Goal: Task Accomplishment & Management: Manage account settings

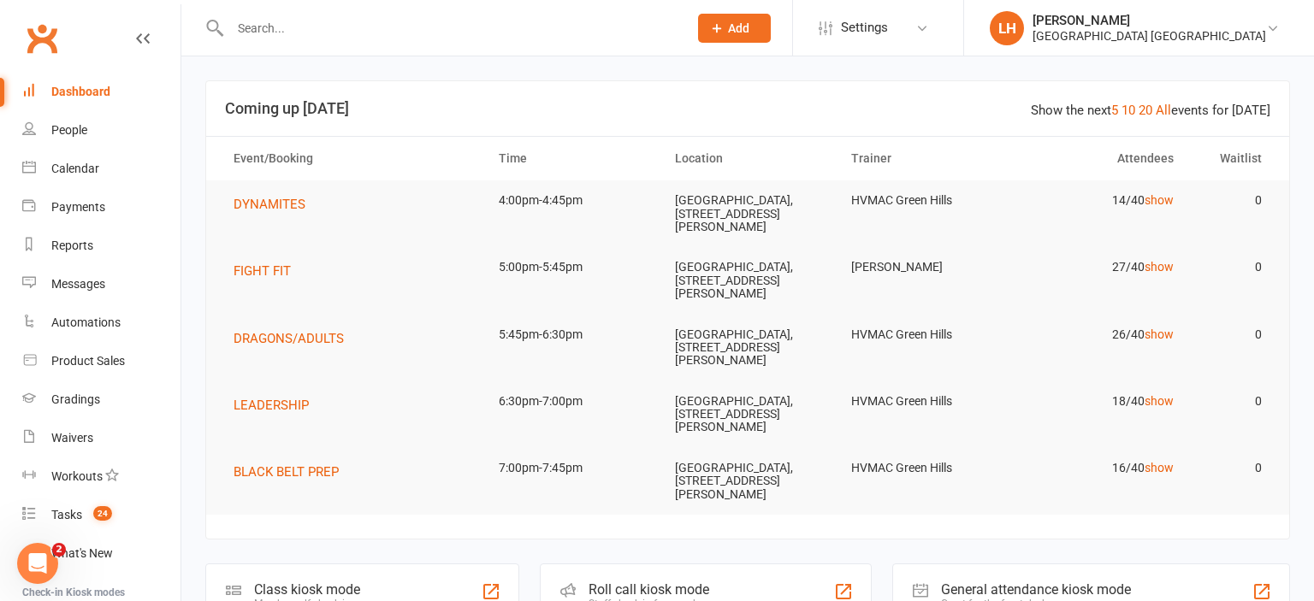
click at [286, 22] on input "text" at bounding box center [450, 28] width 451 height 24
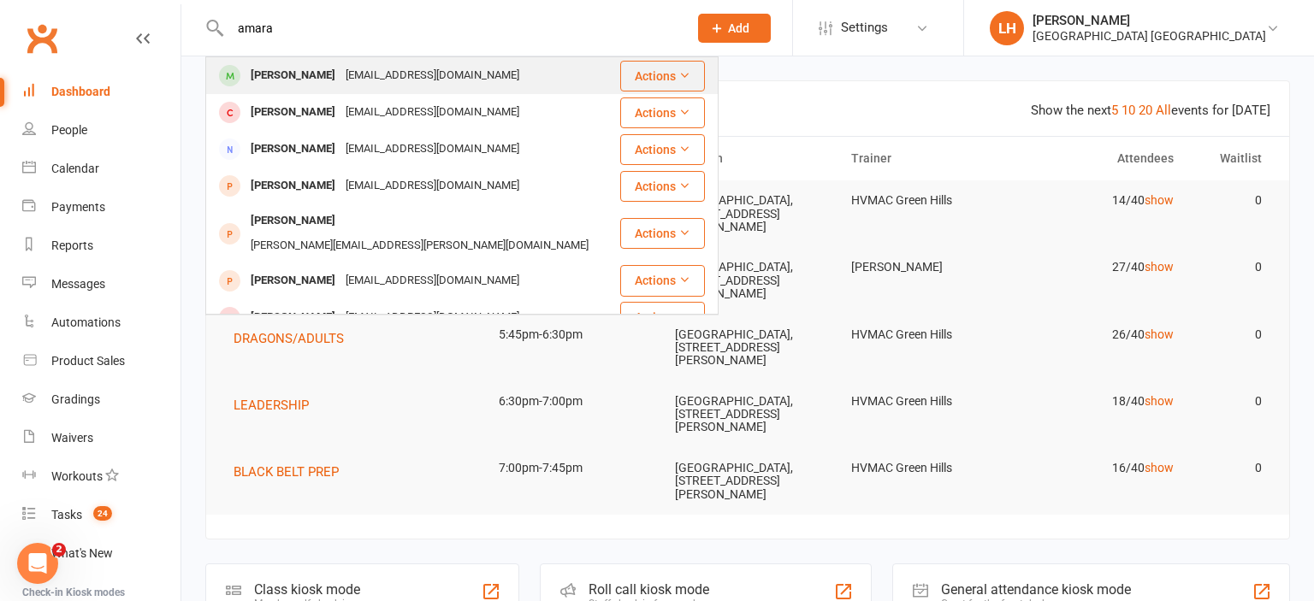
type input "amara"
click at [374, 74] on div "[EMAIL_ADDRESS][DOMAIN_NAME]" at bounding box center [433, 75] width 184 height 25
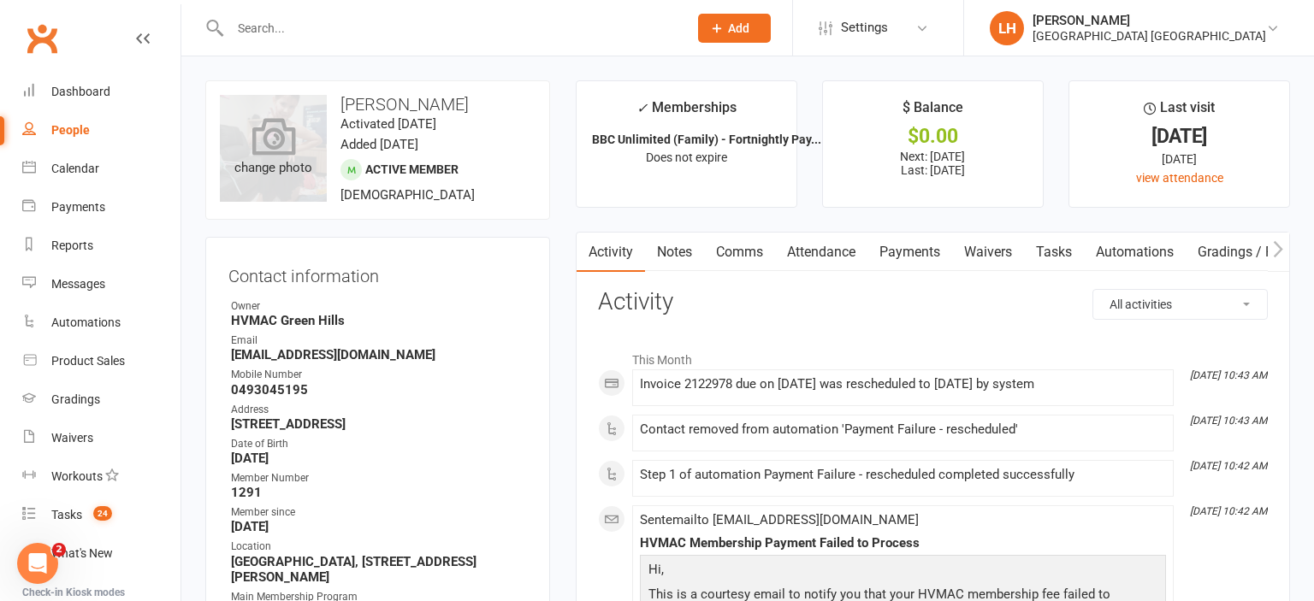
click at [269, 130] on icon at bounding box center [274, 136] width 44 height 38
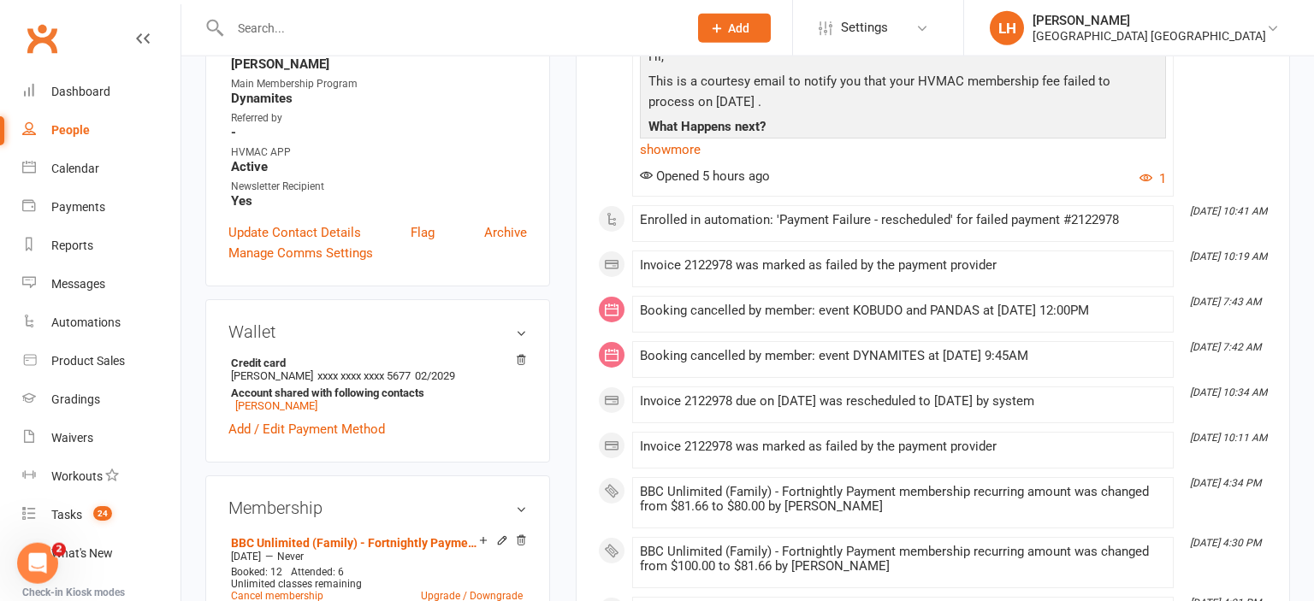
scroll to position [632, 0]
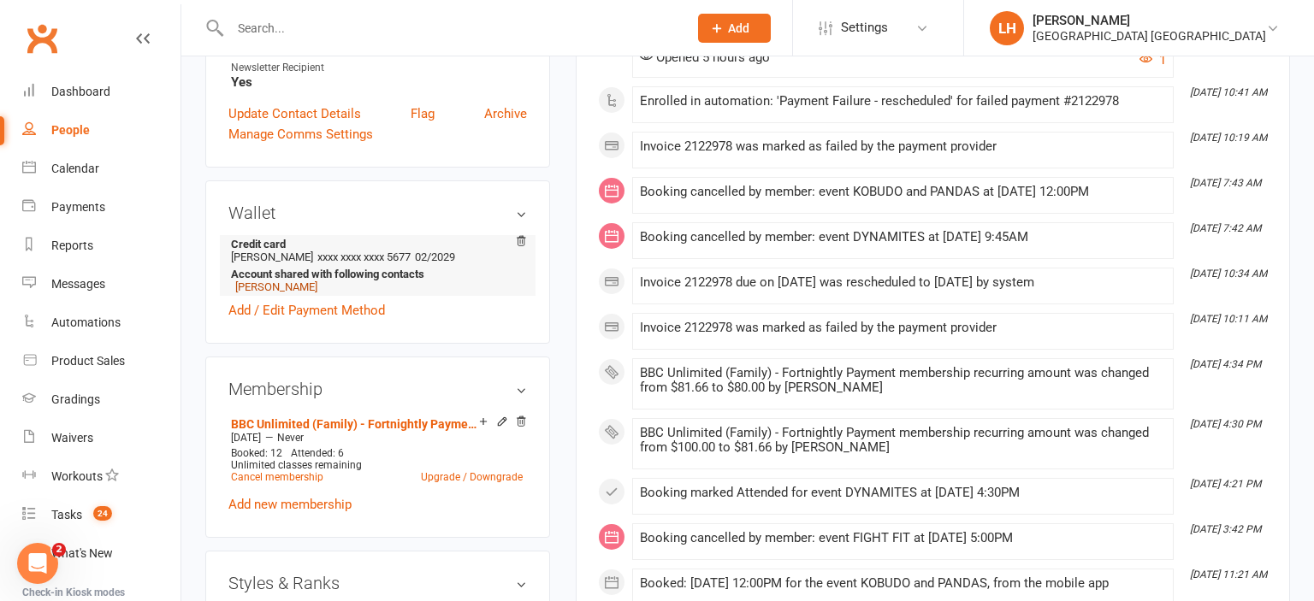
click at [270, 293] on link "[PERSON_NAME]" at bounding box center [276, 287] width 82 height 13
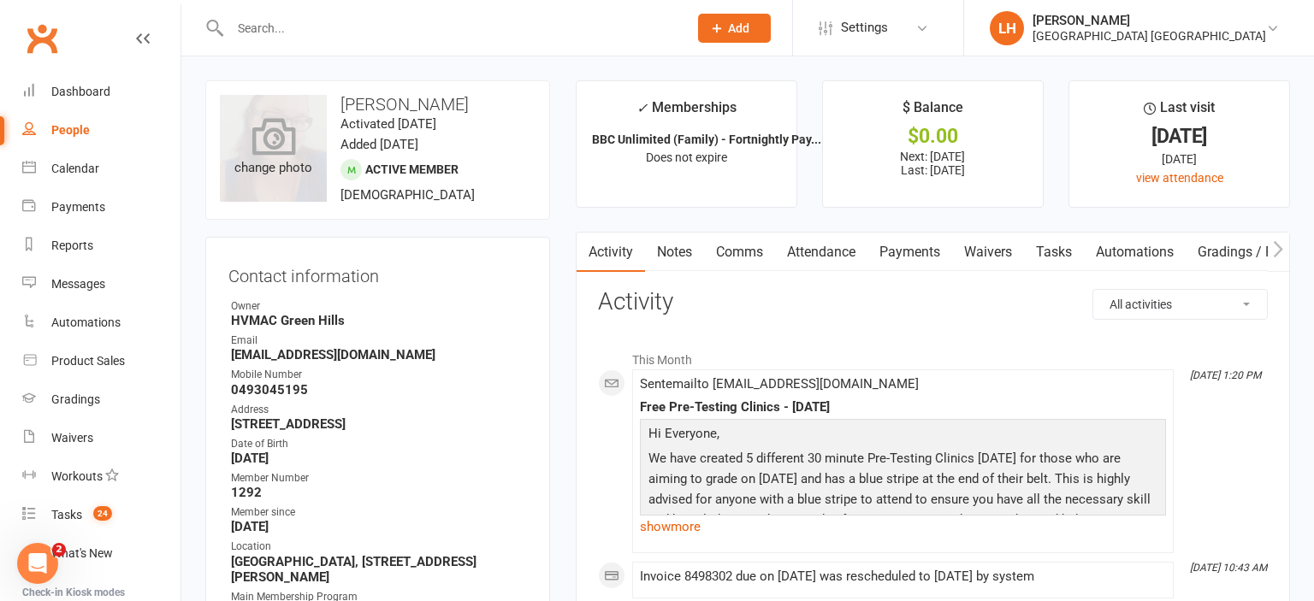
click at [291, 149] on icon at bounding box center [274, 136] width 44 height 38
click at [258, 29] on input "text" at bounding box center [450, 28] width 451 height 24
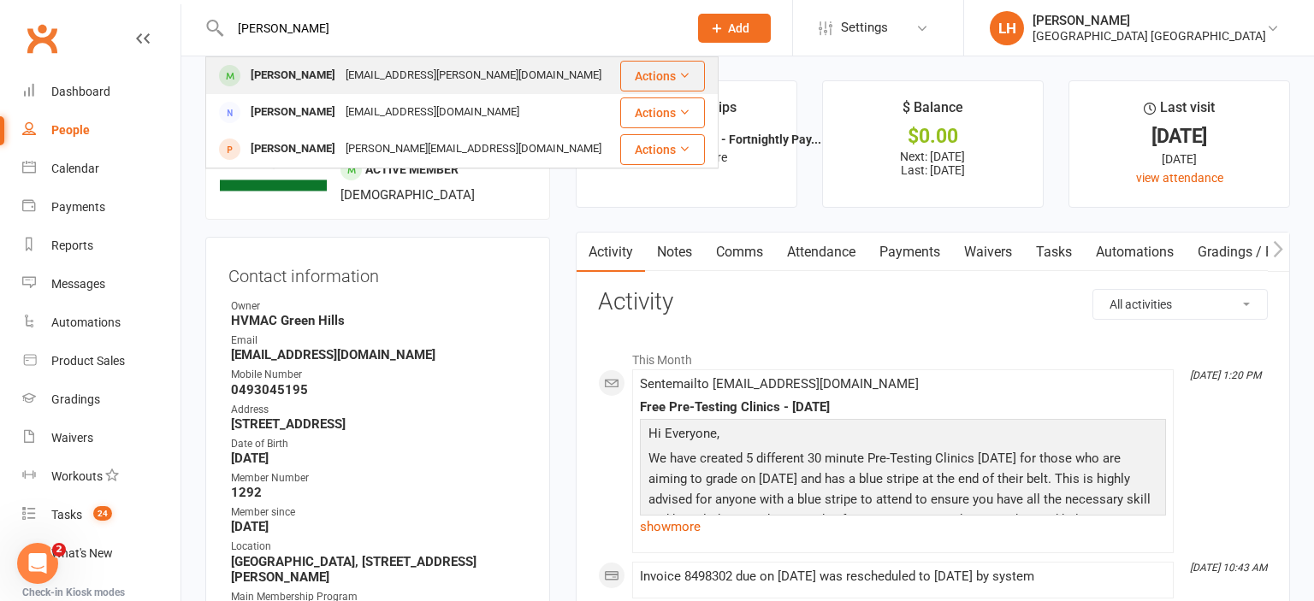
type input "[PERSON_NAME]"
click at [304, 84] on div "[PERSON_NAME]" at bounding box center [293, 75] width 95 height 25
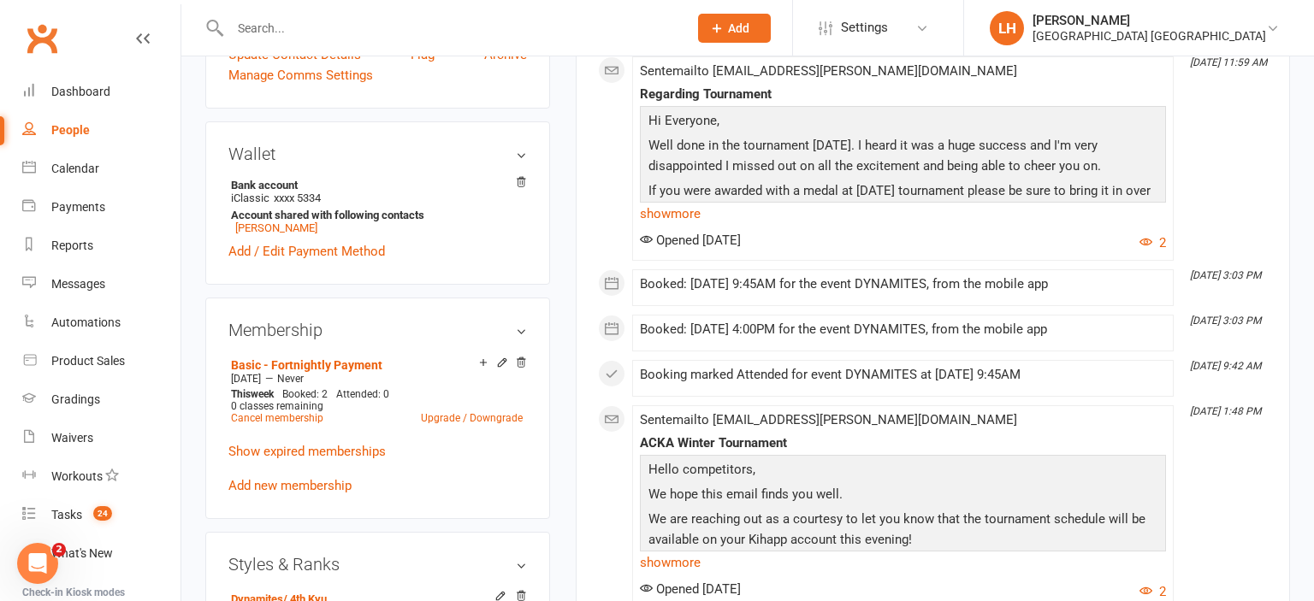
scroll to position [813, 0]
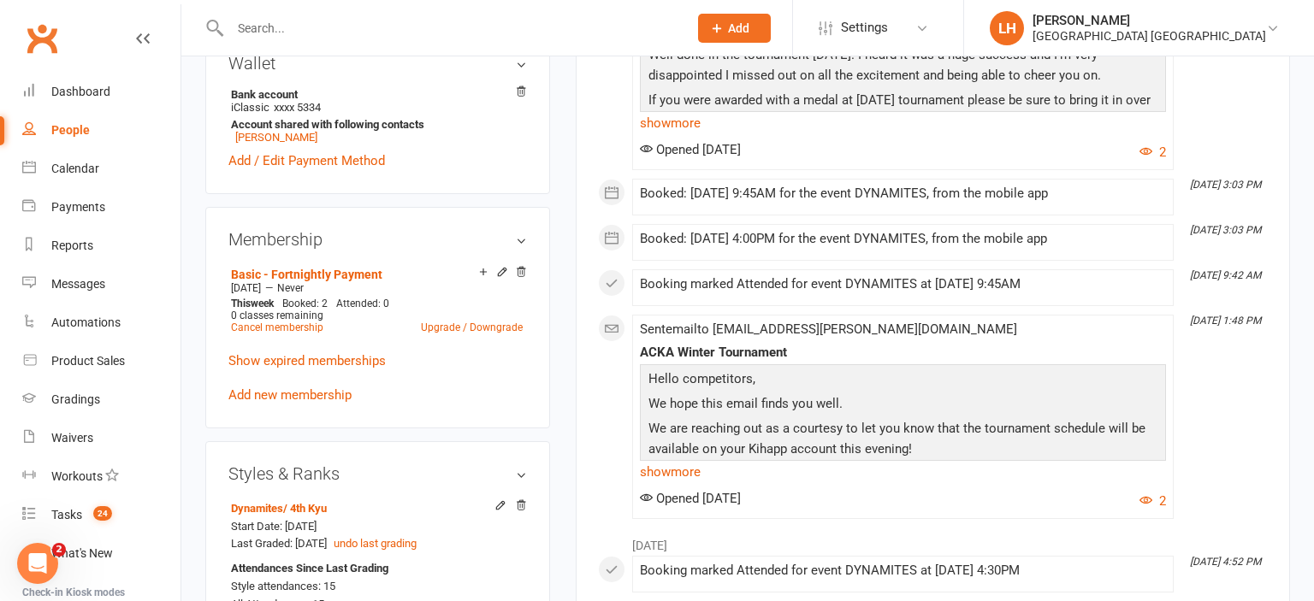
click at [886, 158] on div "Opened [DATE] 2" at bounding box center [903, 152] width 526 height 21
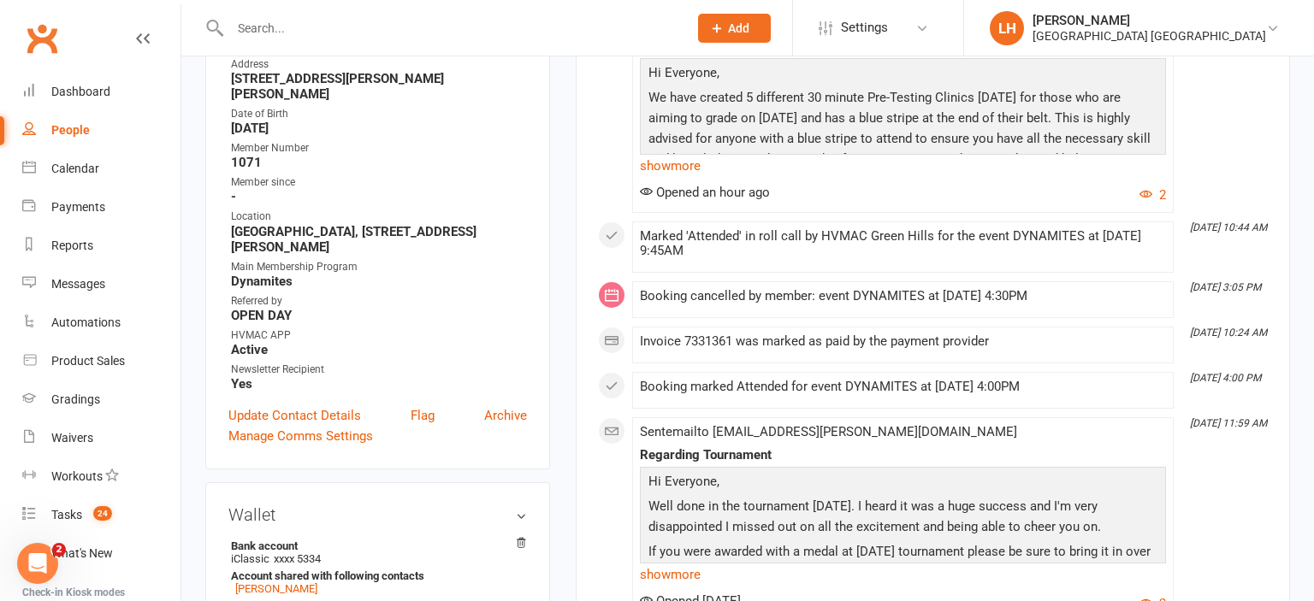
scroll to position [0, 0]
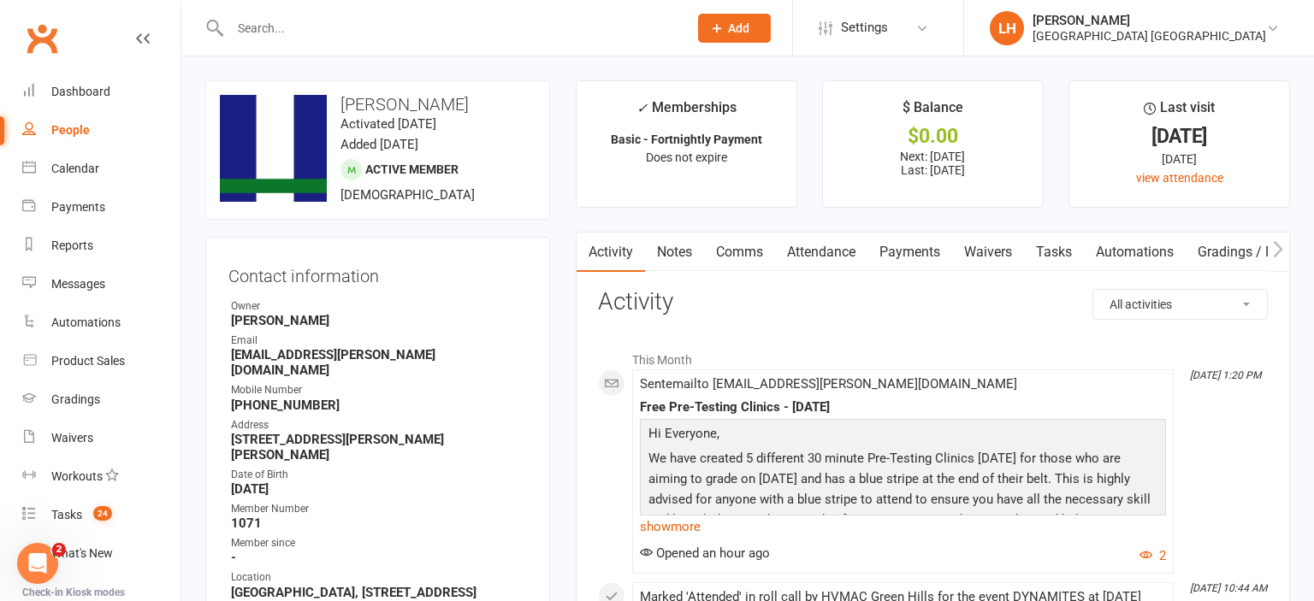
click at [821, 249] on link "Attendance" at bounding box center [821, 252] width 92 height 39
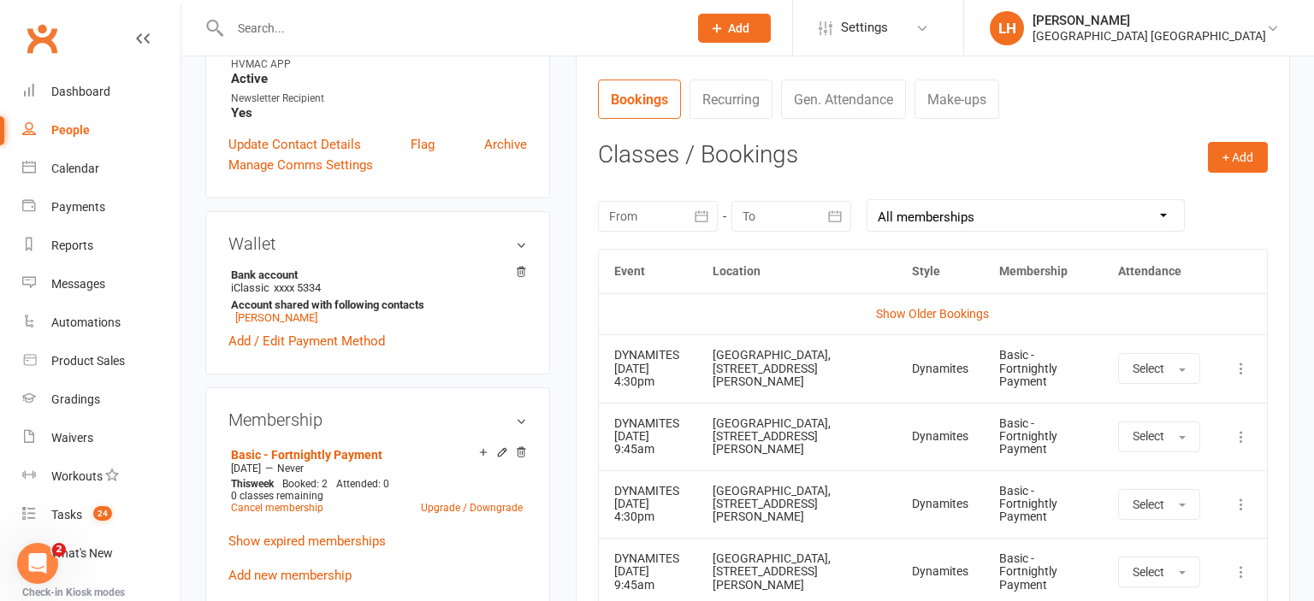
scroll to position [722, 0]
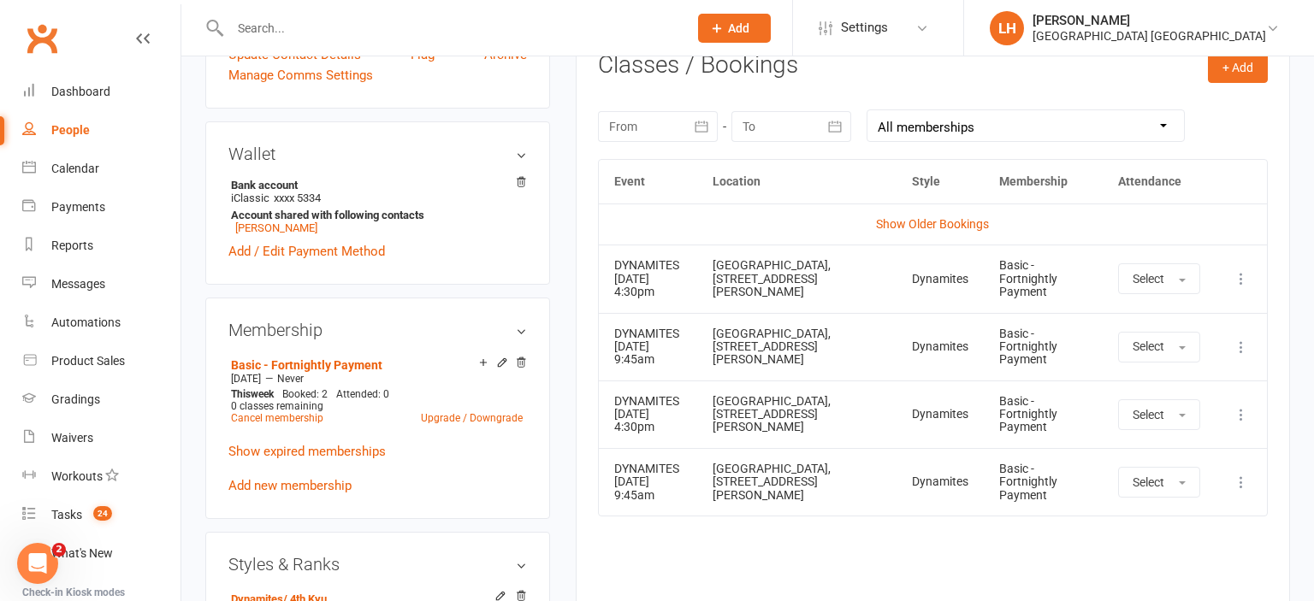
click at [823, 204] on td "Show Older Bookings" at bounding box center [933, 224] width 668 height 41
click at [698, 128] on icon "button" at bounding box center [701, 126] width 17 height 17
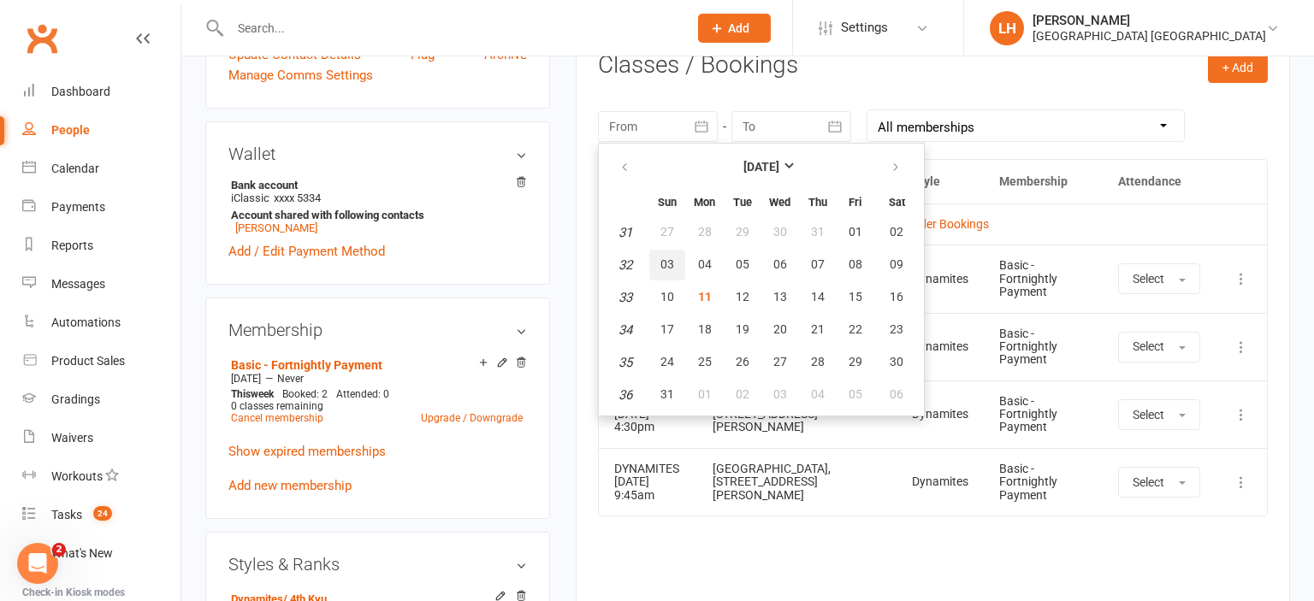
click at [669, 269] on span "03" at bounding box center [668, 265] width 14 height 14
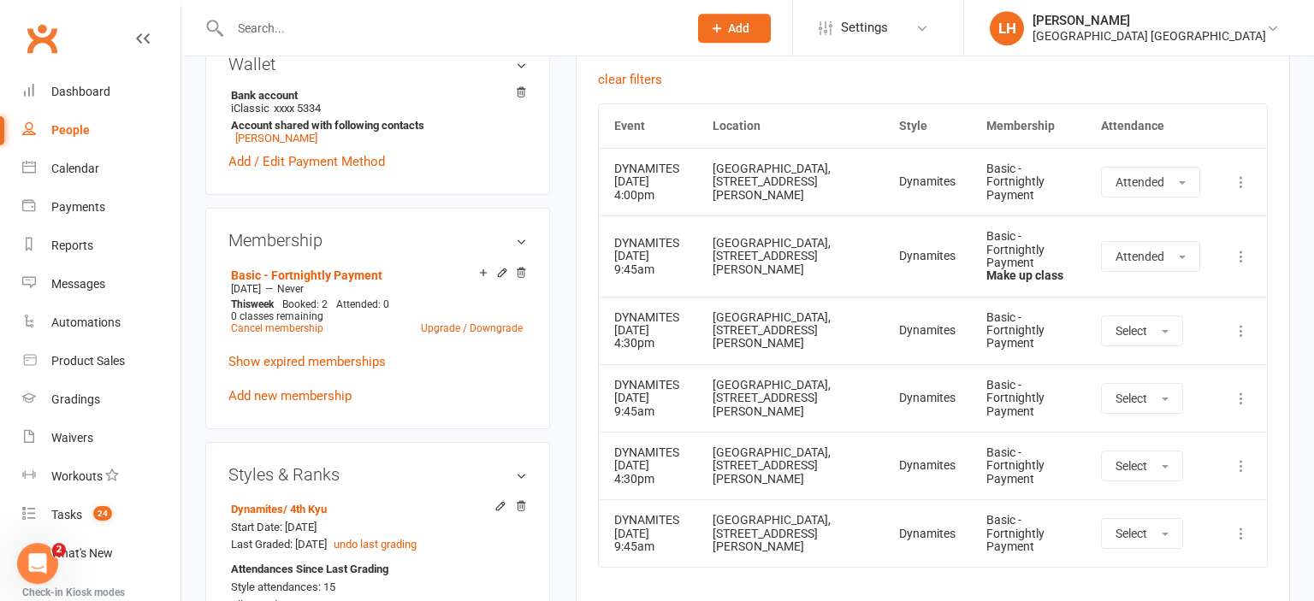
scroll to position [813, 0]
click at [773, 193] on div "[GEOGRAPHIC_DATA], [STREET_ADDRESS][PERSON_NAME]" at bounding box center [791, 181] width 157 height 39
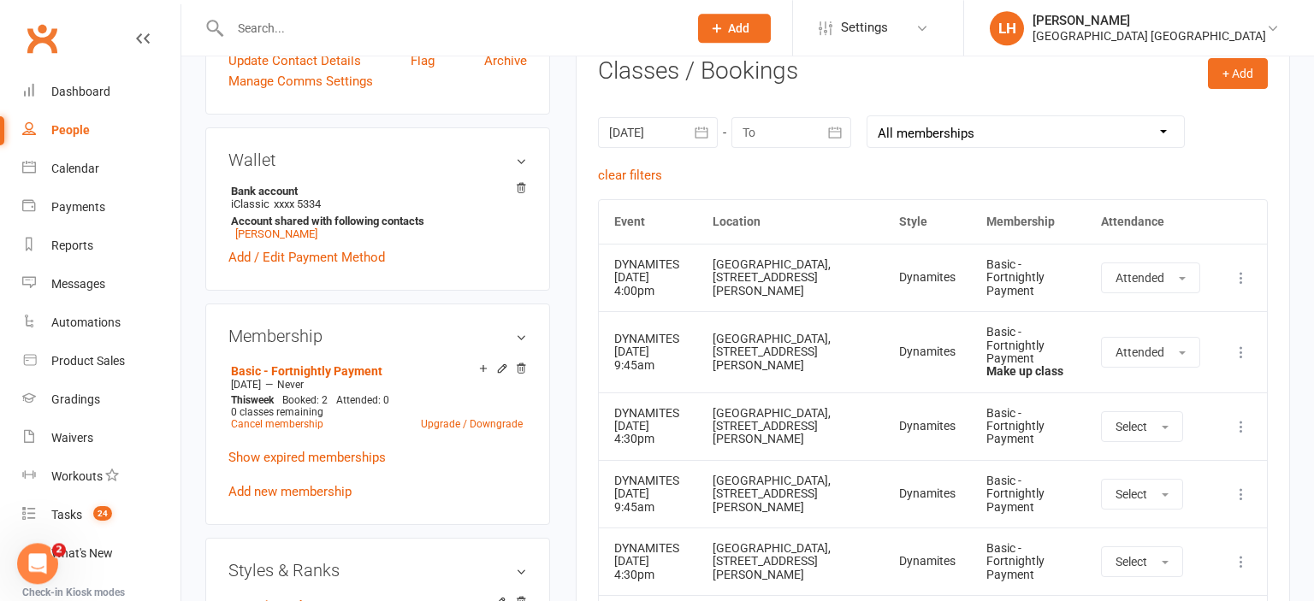
scroll to position [632, 0]
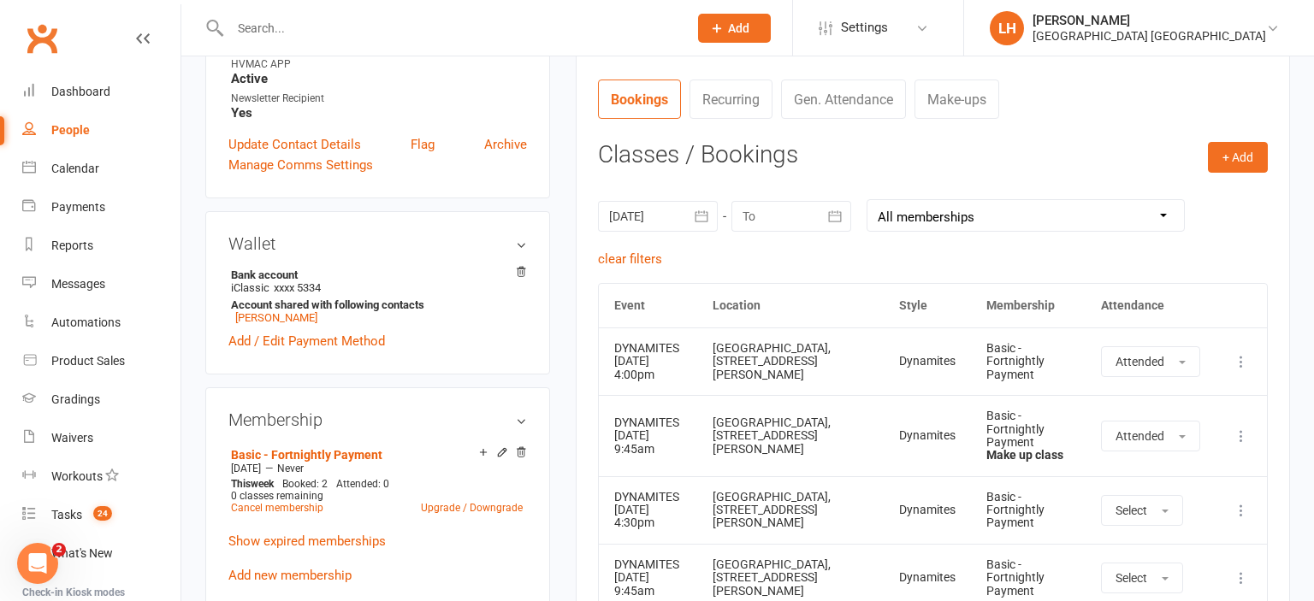
click at [654, 214] on div at bounding box center [658, 216] width 120 height 31
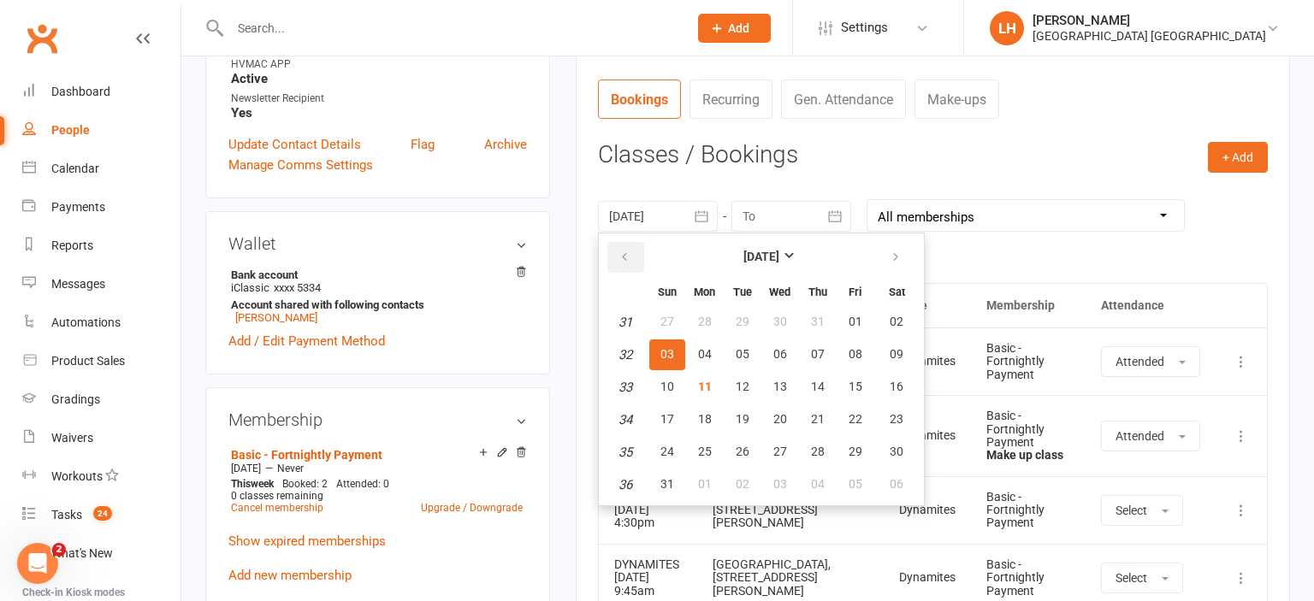
click at [632, 258] on button "button" at bounding box center [625, 257] width 37 height 31
click at [672, 437] on button "27" at bounding box center [667, 452] width 36 height 31
type input "[DATE]"
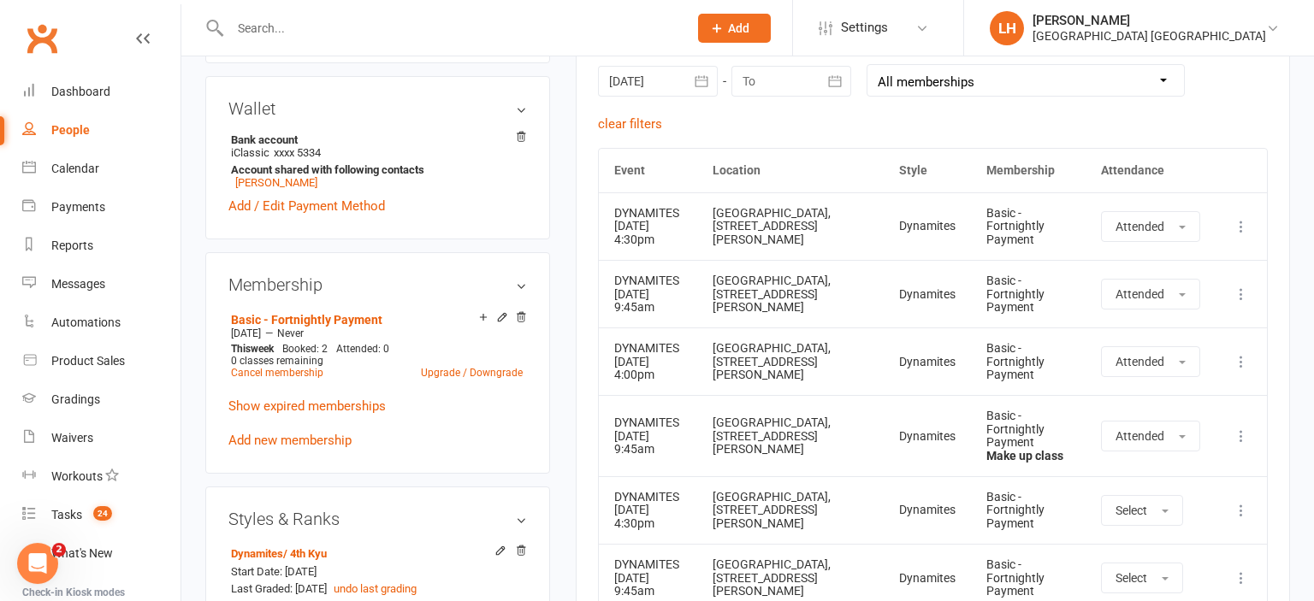
scroll to position [813, 0]
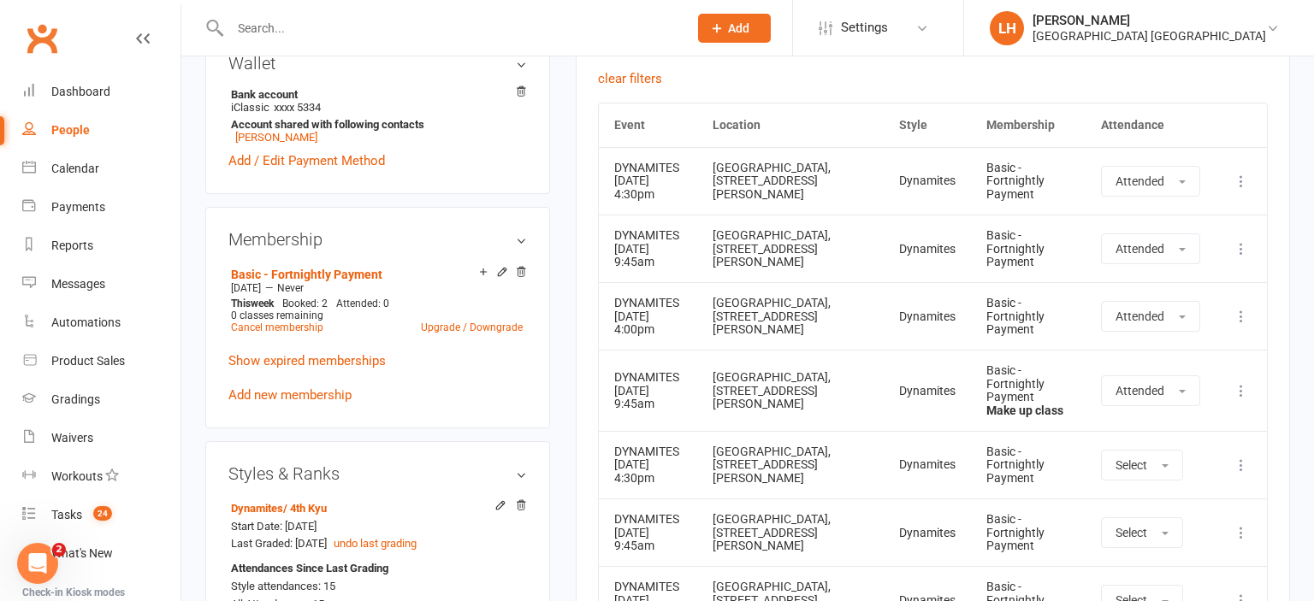
click at [784, 323] on div "[GEOGRAPHIC_DATA], [STREET_ADDRESS][PERSON_NAME]" at bounding box center [791, 316] width 157 height 39
click at [485, 266] on icon at bounding box center [483, 272] width 12 height 12
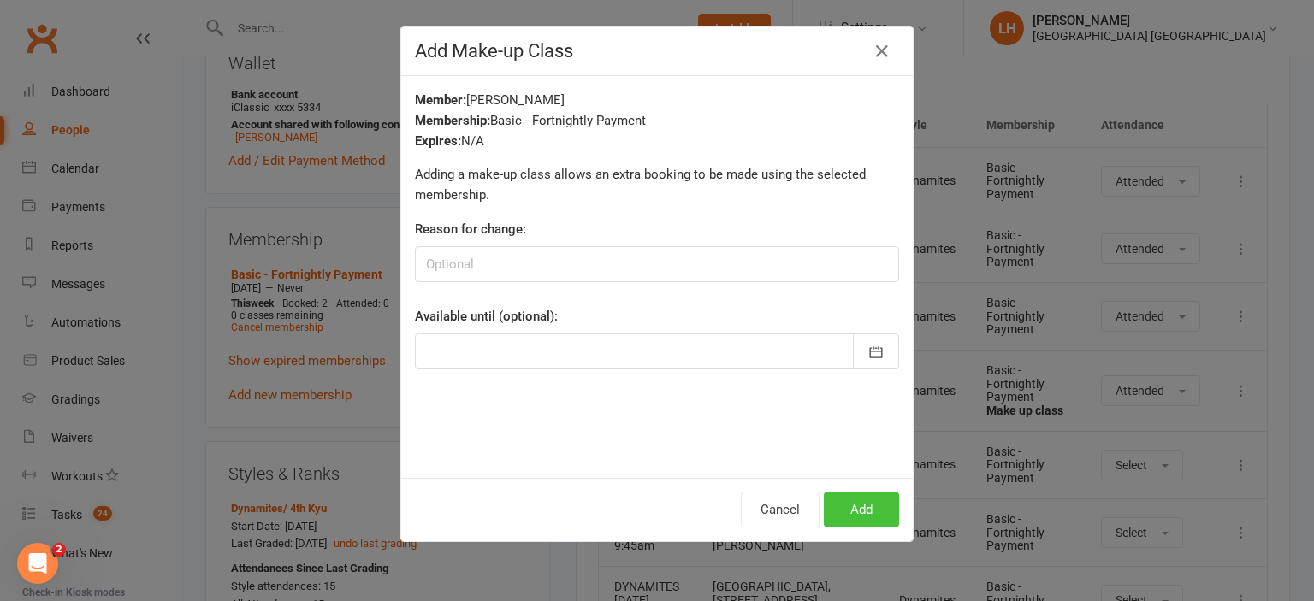
click at [880, 505] on button "Add" at bounding box center [861, 510] width 75 height 36
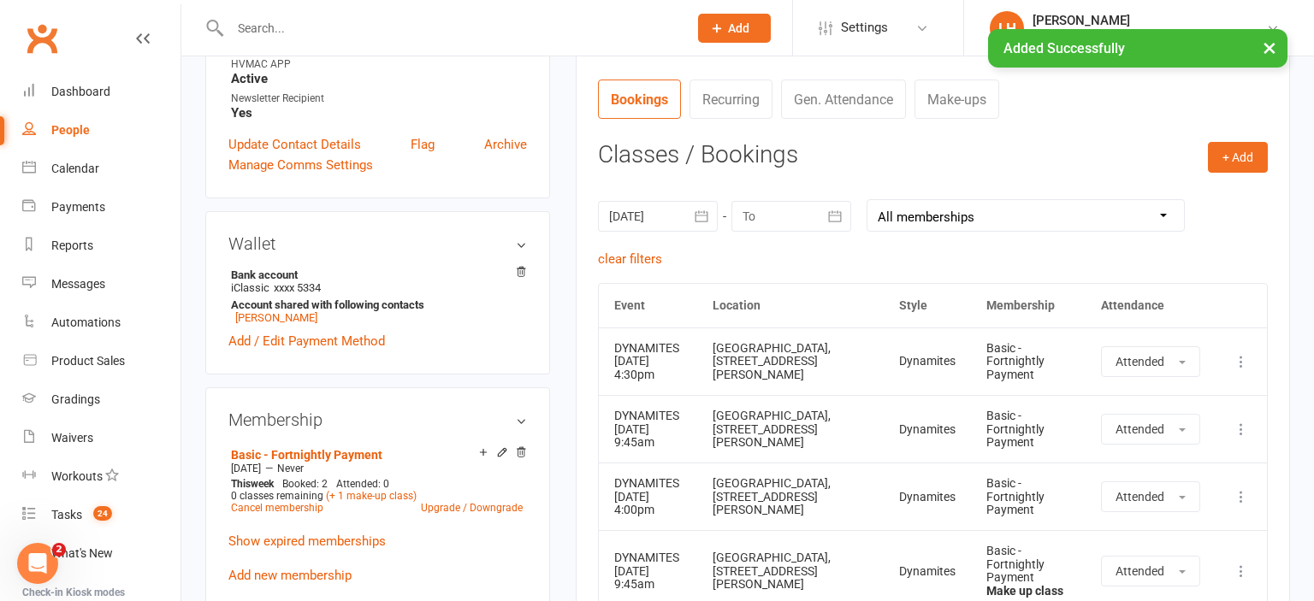
scroll to position [452, 0]
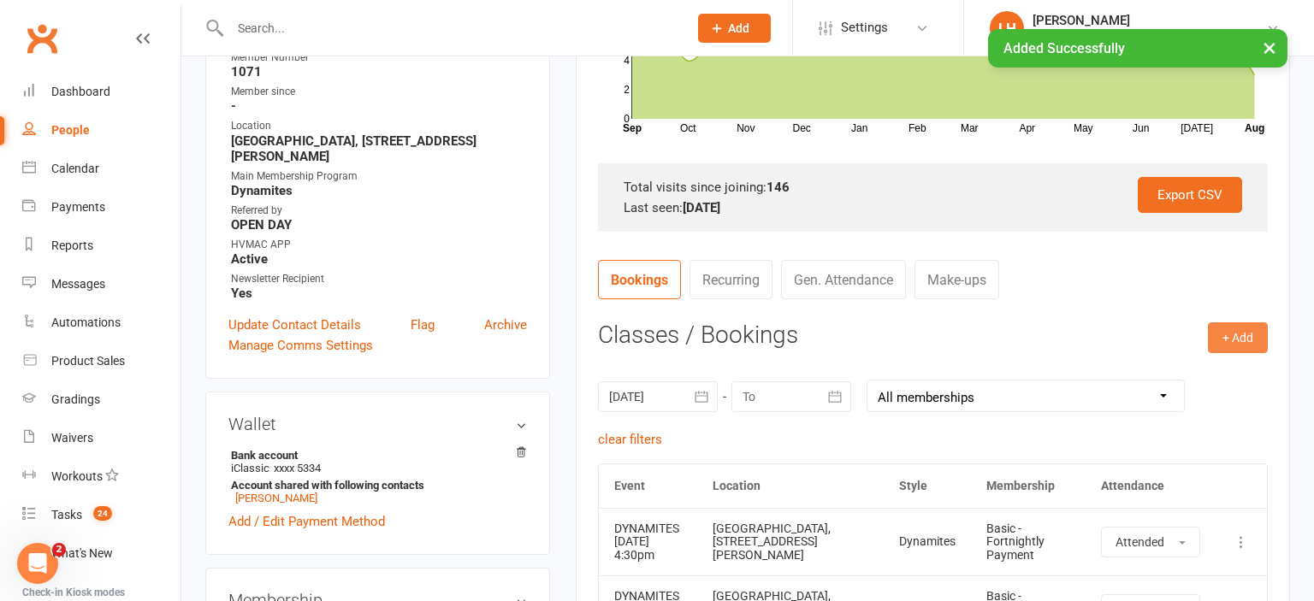
click at [1243, 325] on button "+ Add" at bounding box center [1238, 338] width 60 height 31
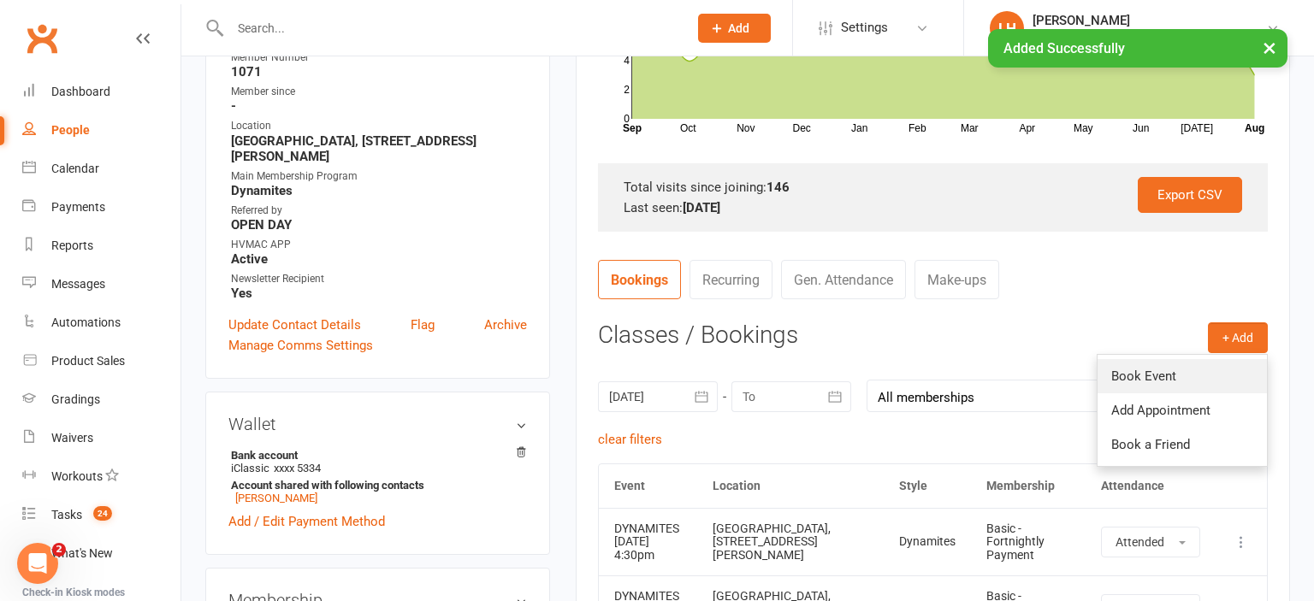
click at [1190, 367] on link "Book Event" at bounding box center [1182, 376] width 169 height 34
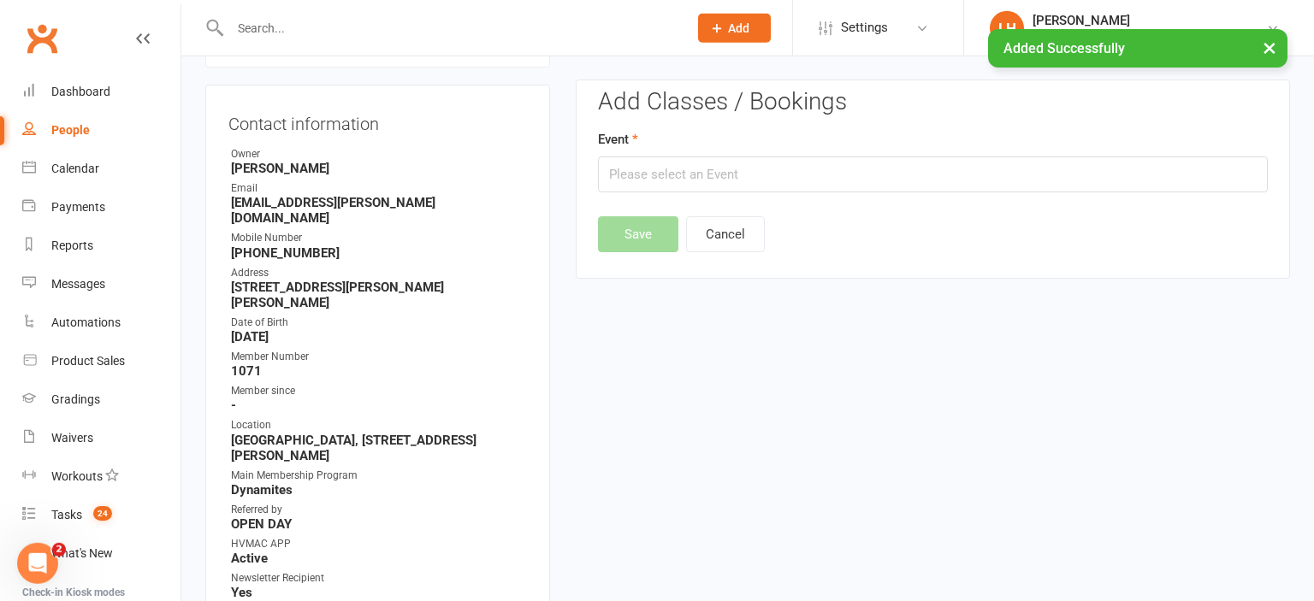
scroll to position [146, 0]
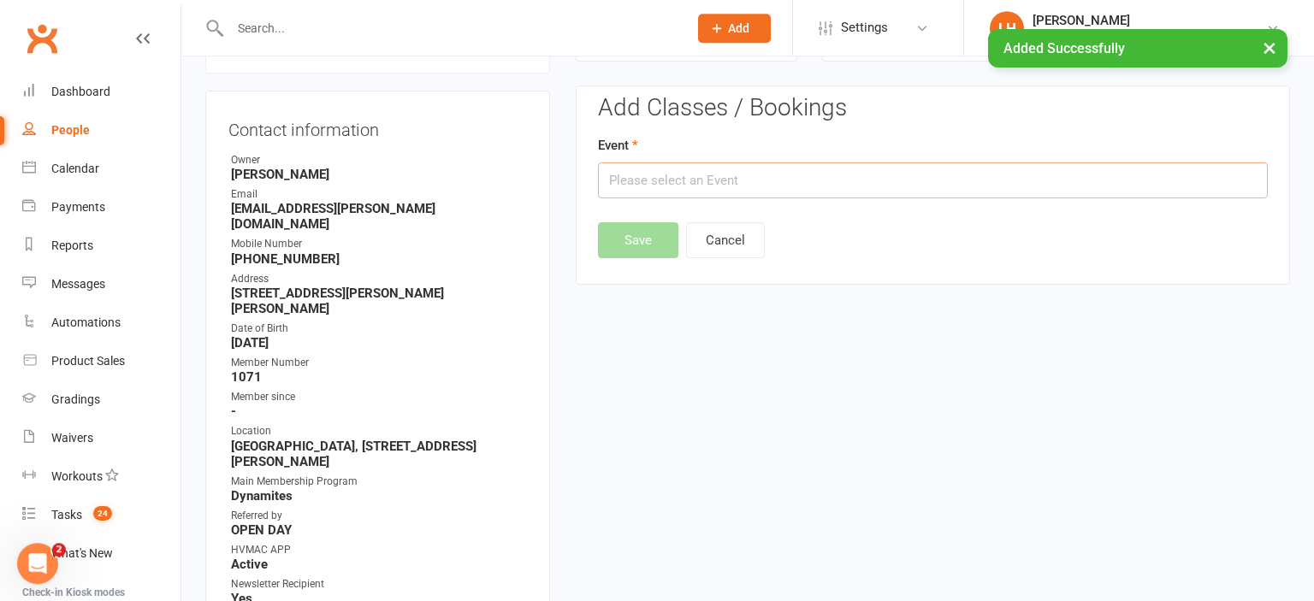
click at [676, 179] on input "text" at bounding box center [933, 181] width 670 height 36
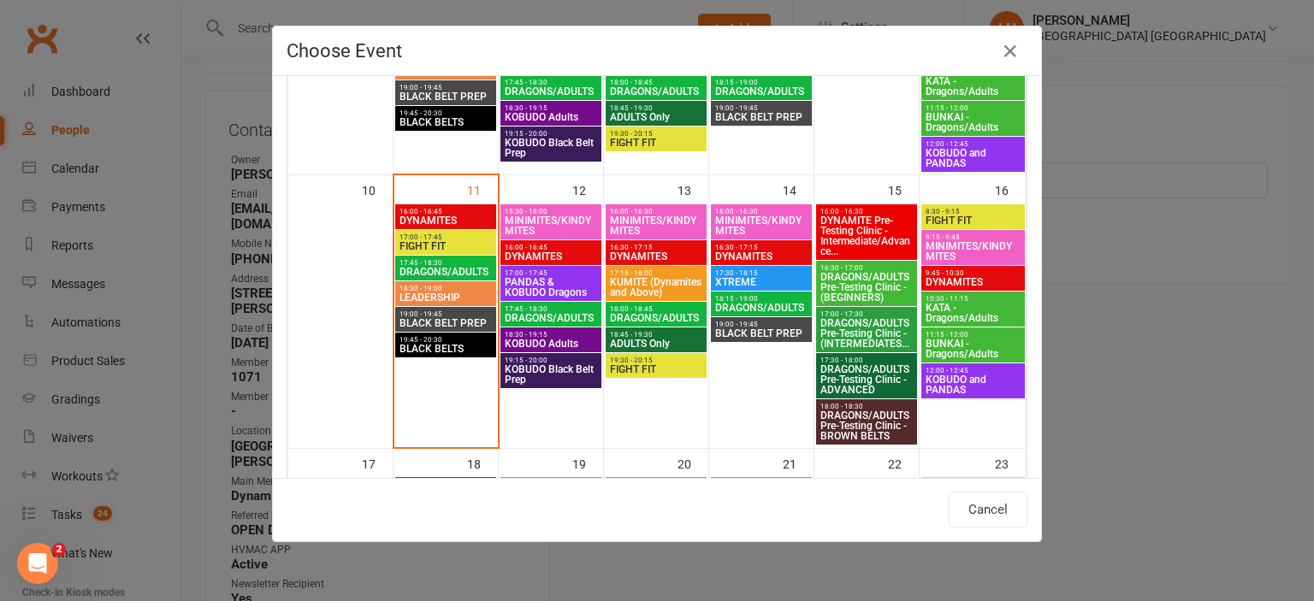
scroll to position [566, 0]
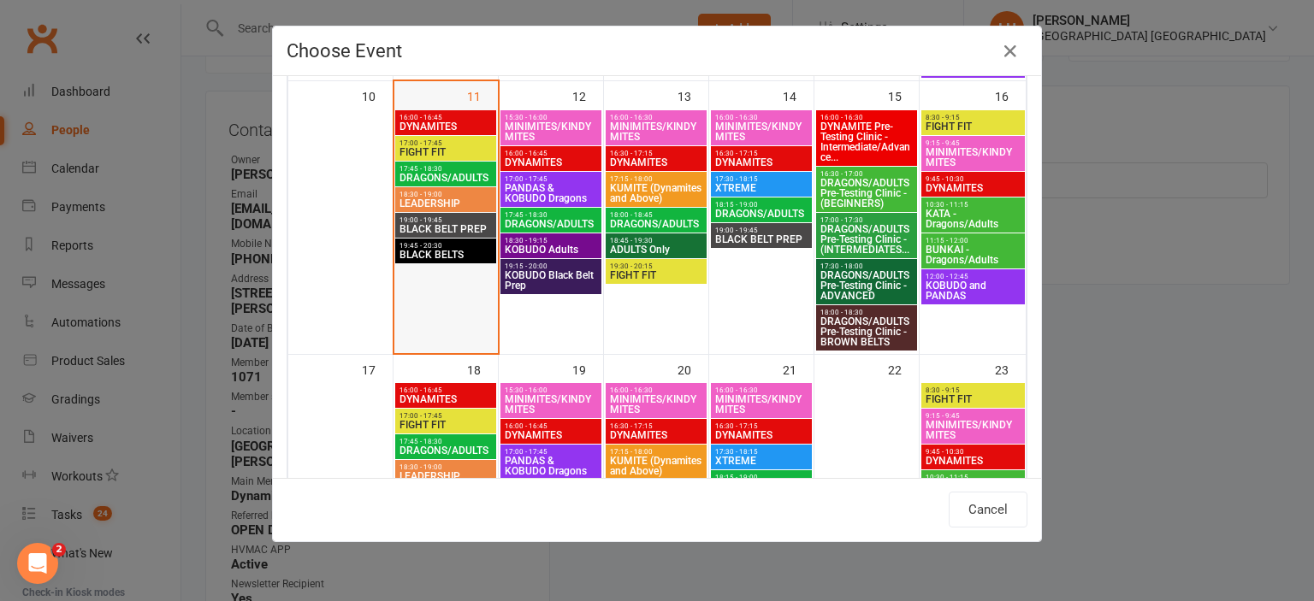
click at [437, 135] on div "16:00 - 16:45 DYNAMITES 17:00 - 17:45 FIGHT FIT 17:45 - 18:30 DRAGONS/ADULTS 18…" at bounding box center [656, 312] width 739 height 1446
click at [439, 124] on span "DYNAMITES" at bounding box center [446, 126] width 94 height 10
type input "DYNAMITES - [DATE] 4:00:00 PM"
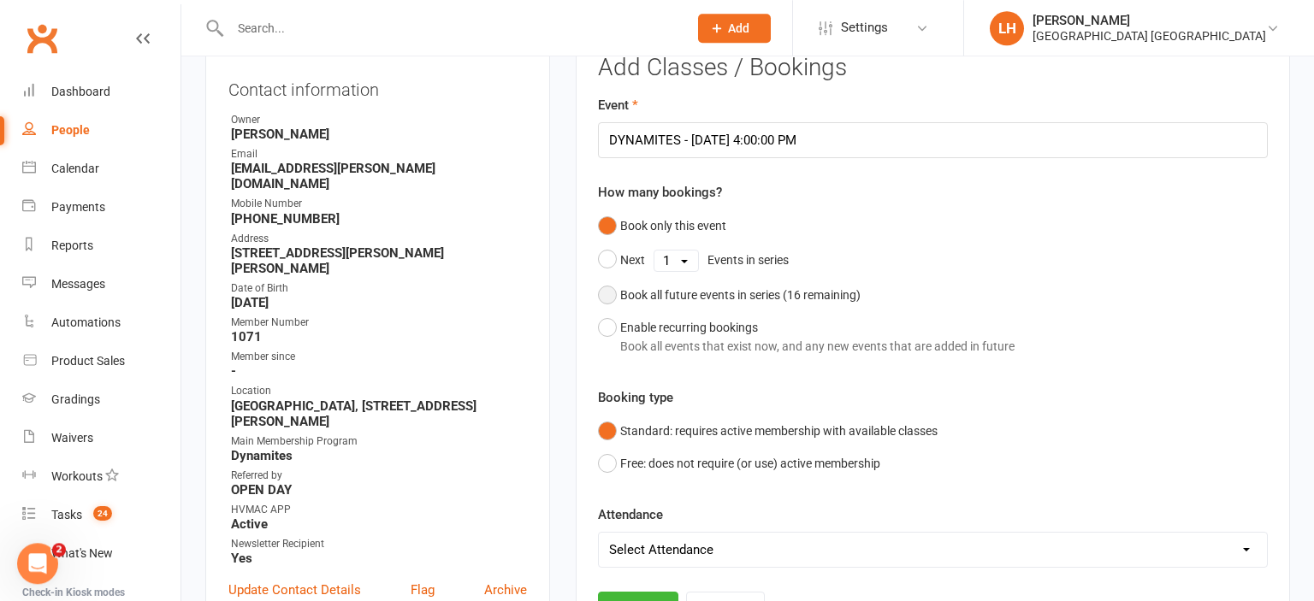
scroll to position [327, 0]
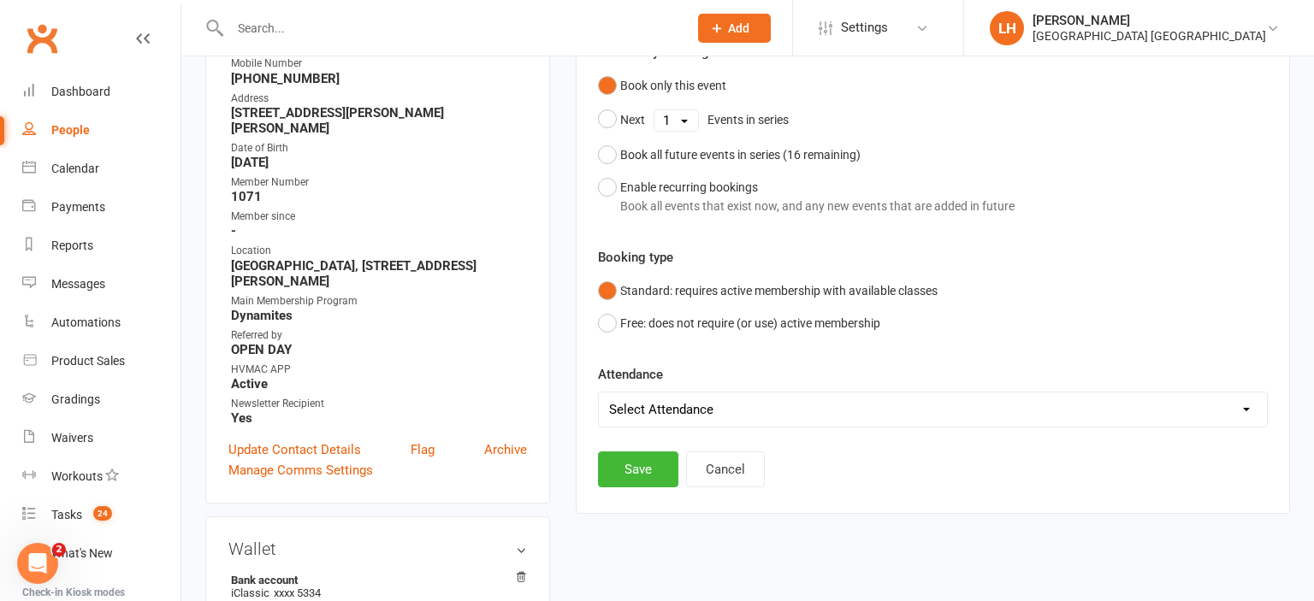
click at [599, 393] on select "Select Attendance Attended Absent" at bounding box center [933, 410] width 668 height 34
select select "0"
click option "Attended" at bounding box center [0, 0] width 0 height 0
click at [625, 469] on button "Save" at bounding box center [638, 470] width 80 height 36
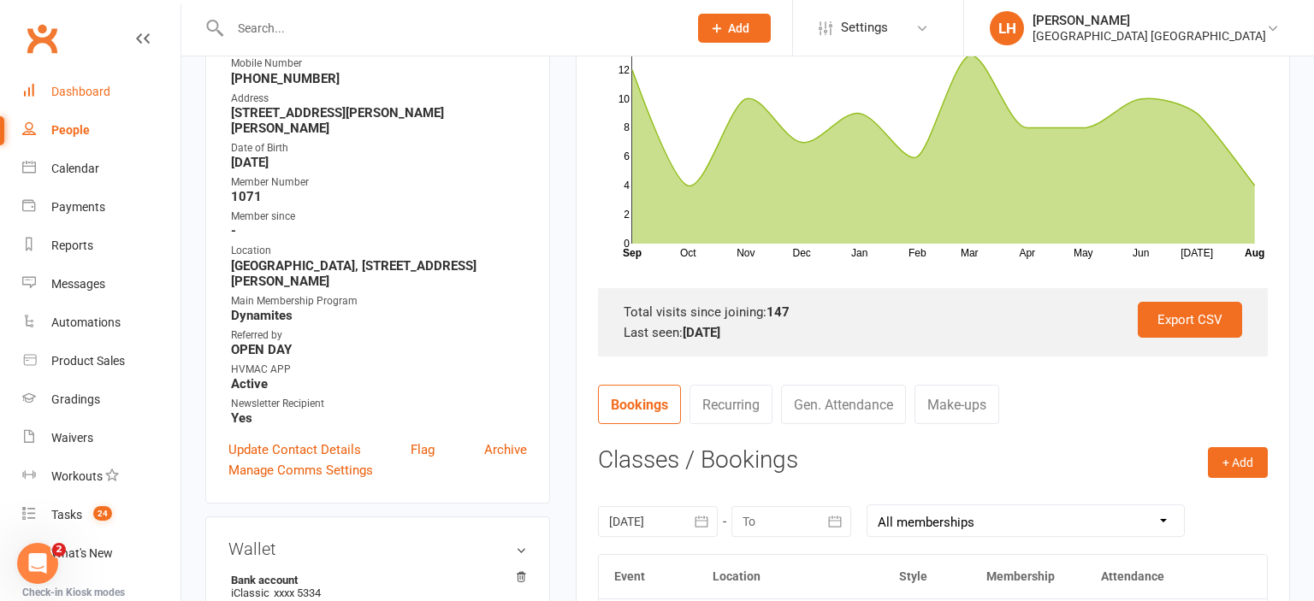
click at [89, 93] on div "Dashboard" at bounding box center [80, 92] width 59 height 14
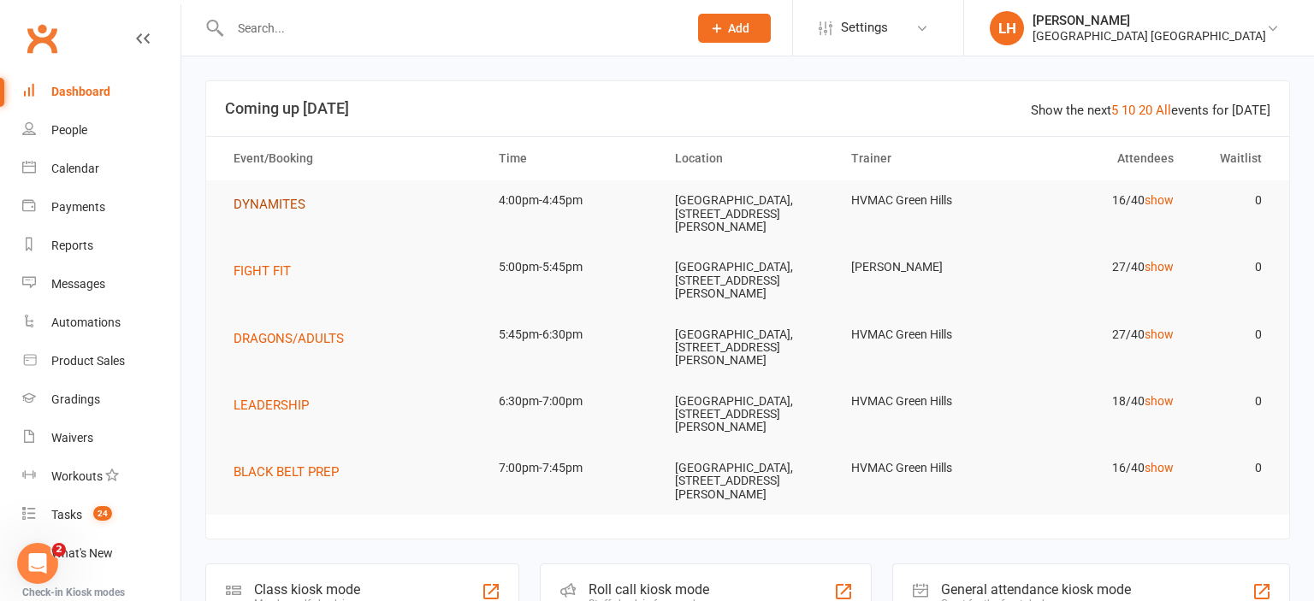
click at [265, 204] on span "DYNAMITES" at bounding box center [270, 204] width 72 height 15
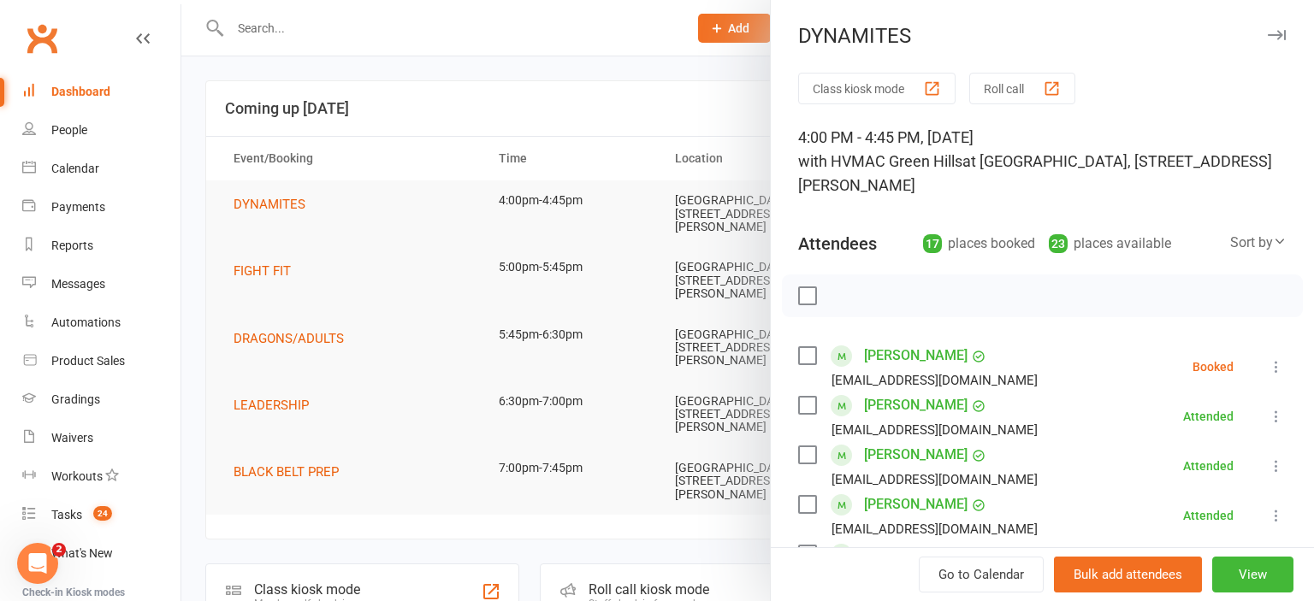
drag, startPoint x: 230, startPoint y: 74, endPoint x: 275, endPoint y: 36, distance: 58.9
click at [231, 74] on div at bounding box center [747, 300] width 1133 height 601
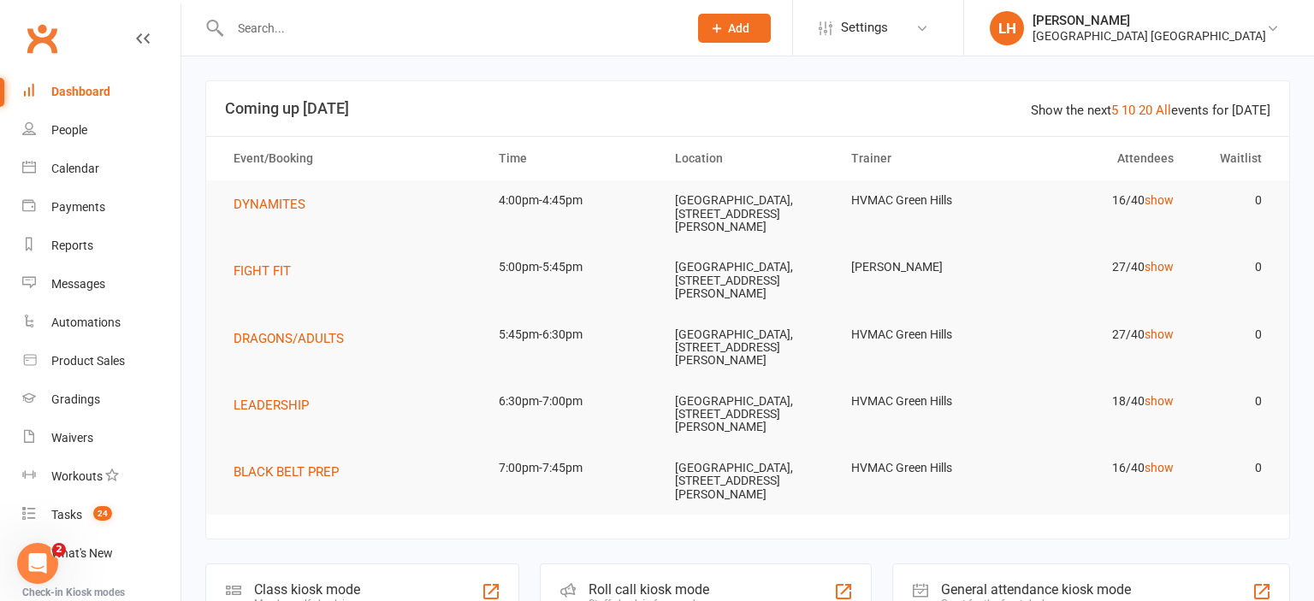
click at [276, 26] on input "text" at bounding box center [450, 28] width 451 height 24
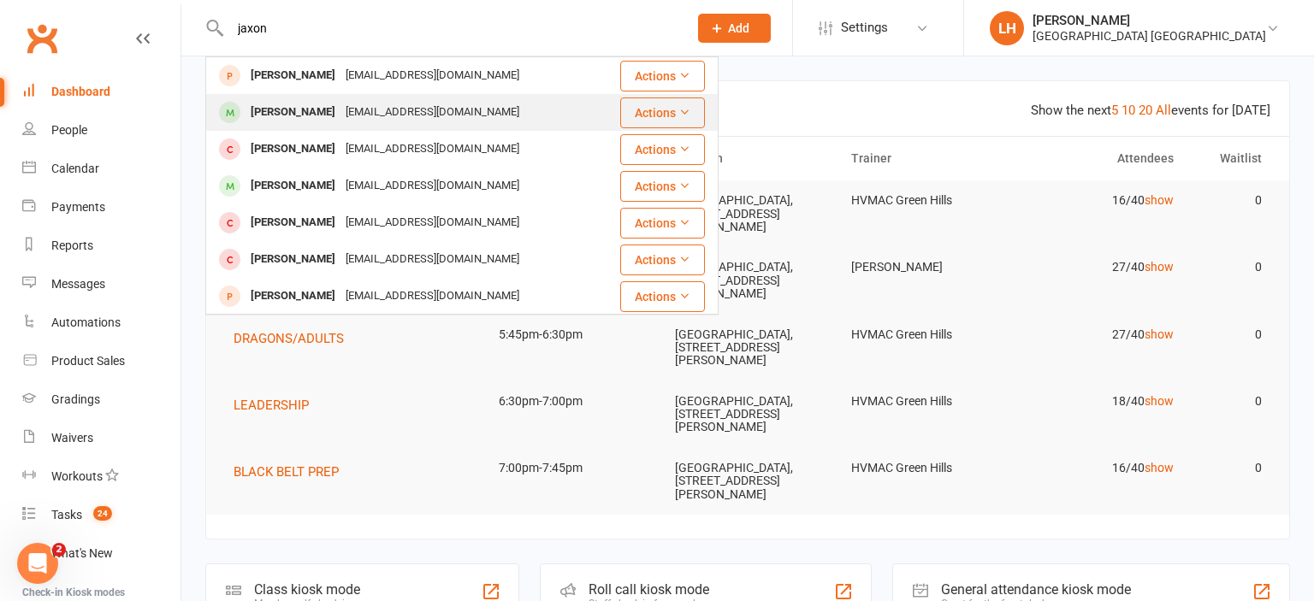
type input "jaxon"
click at [341, 107] on div "[EMAIL_ADDRESS][DOMAIN_NAME]" at bounding box center [433, 112] width 184 height 25
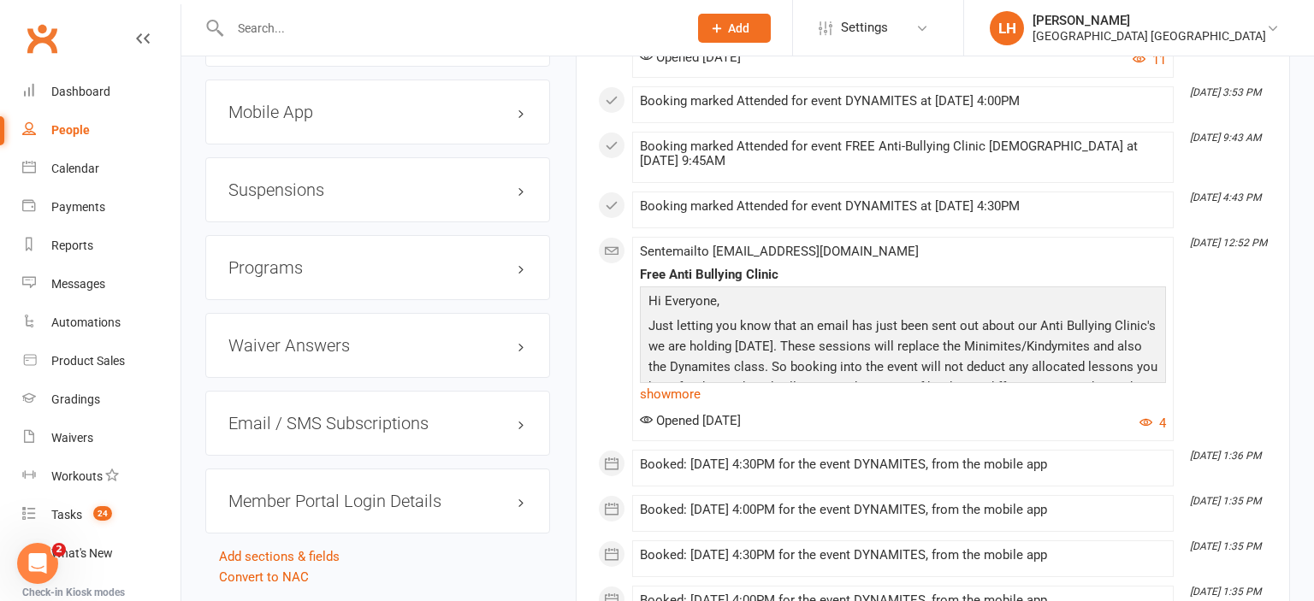
scroll to position [1807, 0]
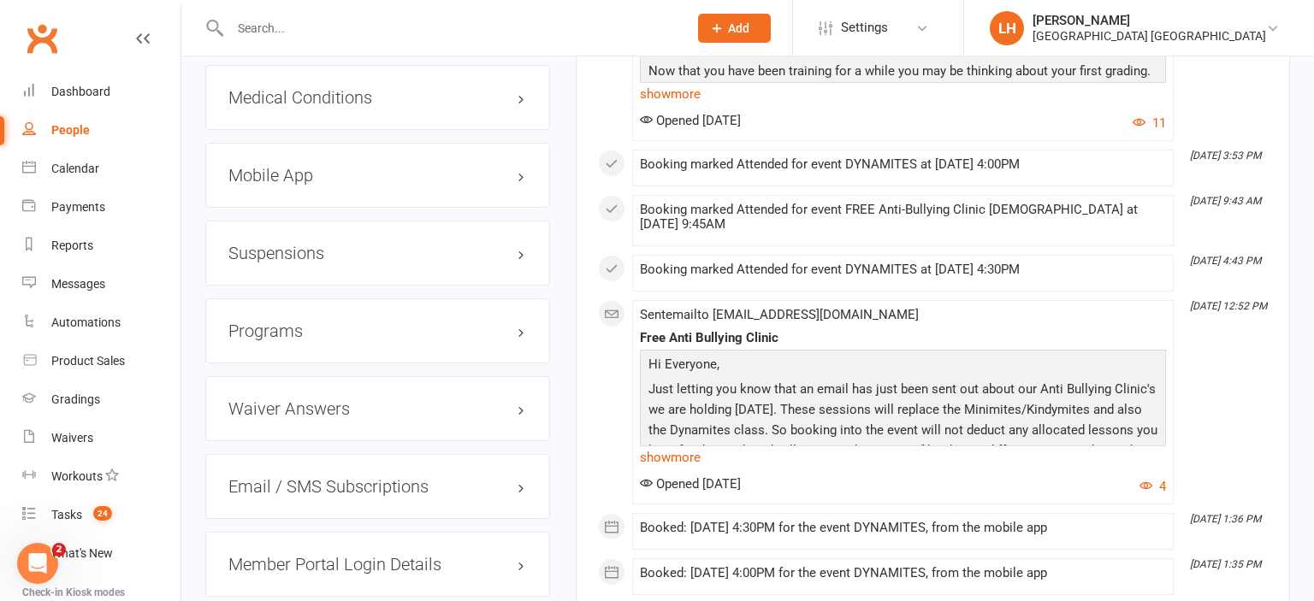
click at [234, 185] on h3 "Mobile App" at bounding box center [377, 175] width 299 height 19
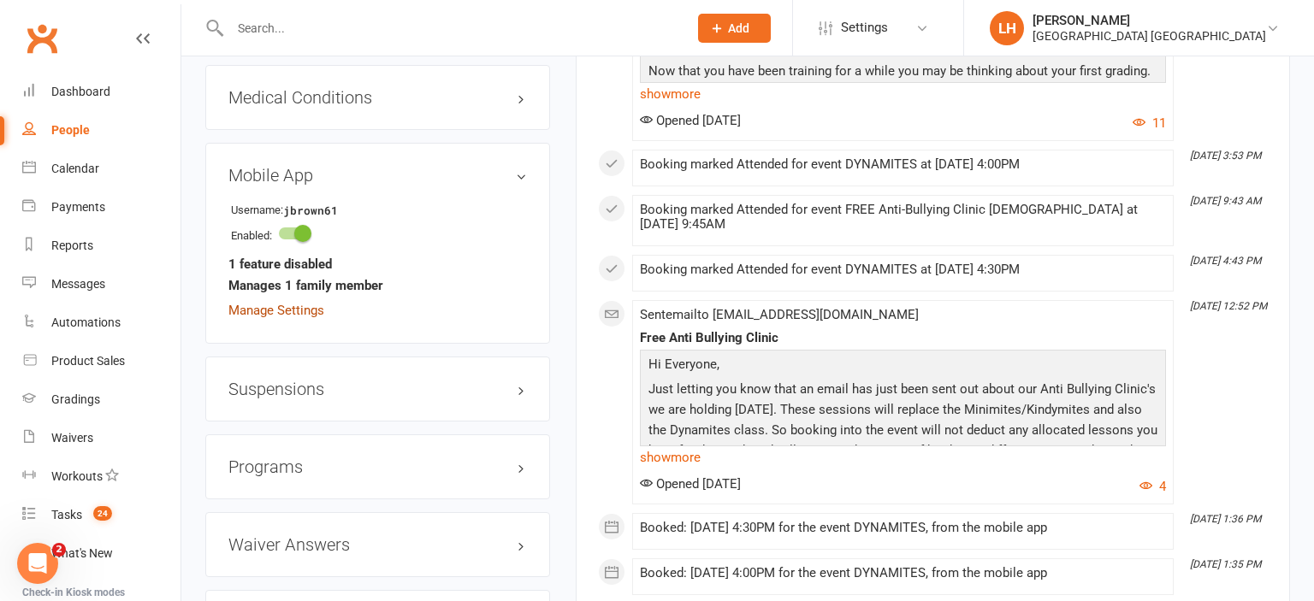
click at [302, 318] on link "Manage Settings" at bounding box center [276, 310] width 96 height 15
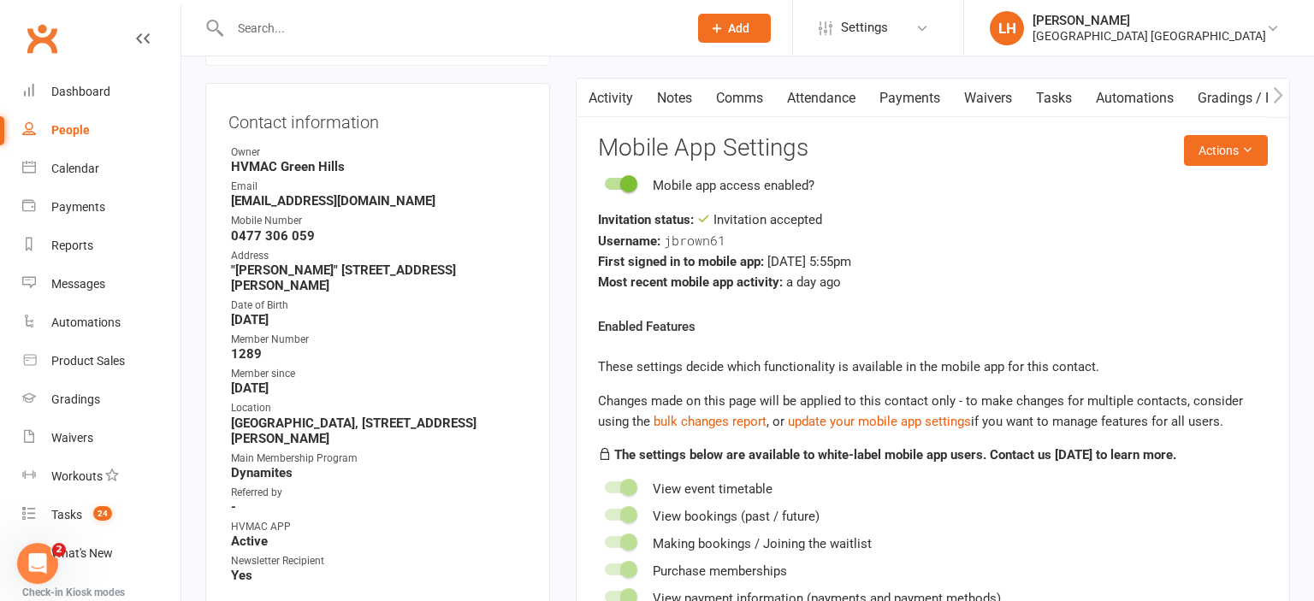
scroll to position [146, 0]
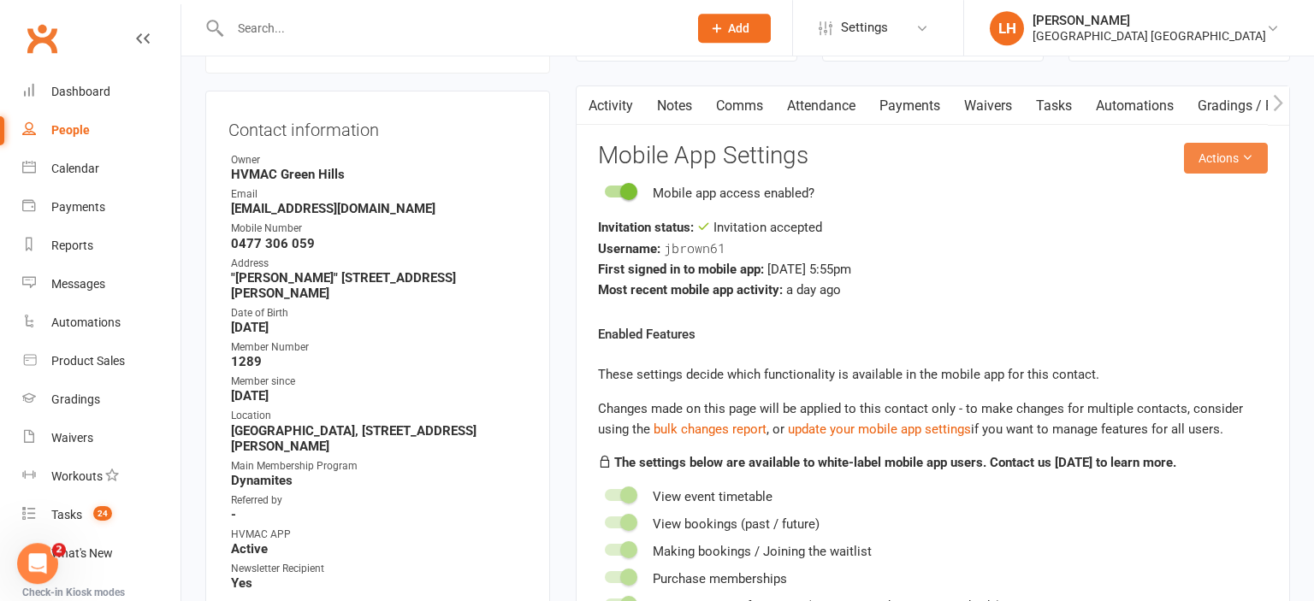
click at [1215, 151] on button "Actions" at bounding box center [1226, 158] width 84 height 31
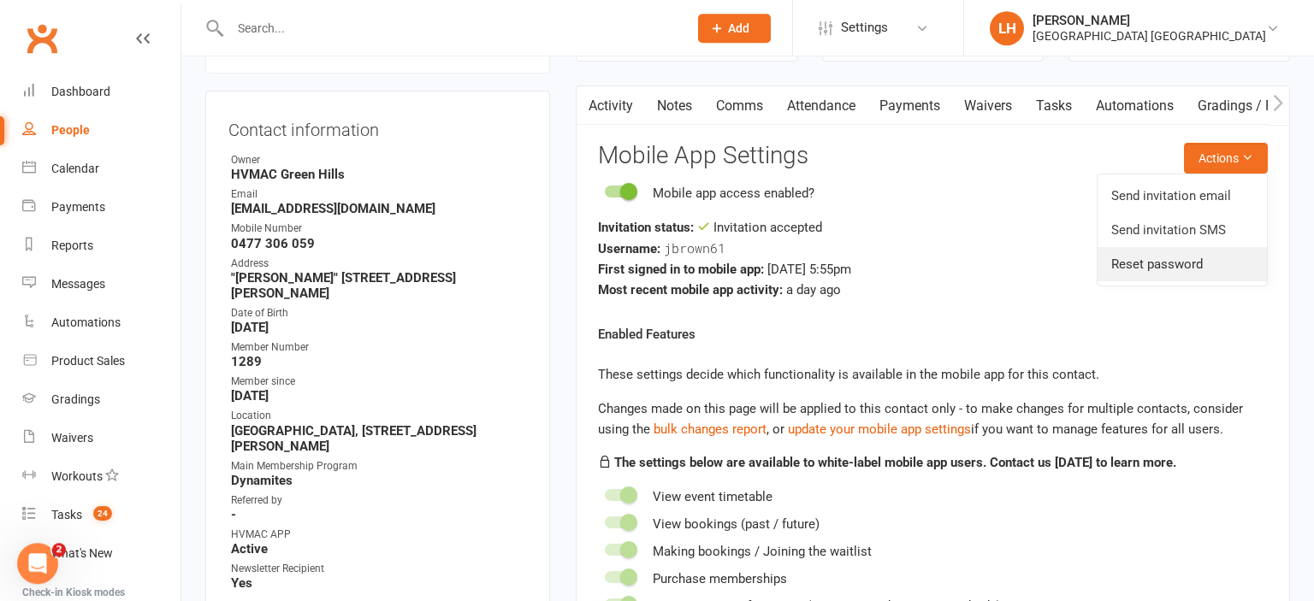
click at [1198, 266] on link "Reset password" at bounding box center [1182, 264] width 169 height 34
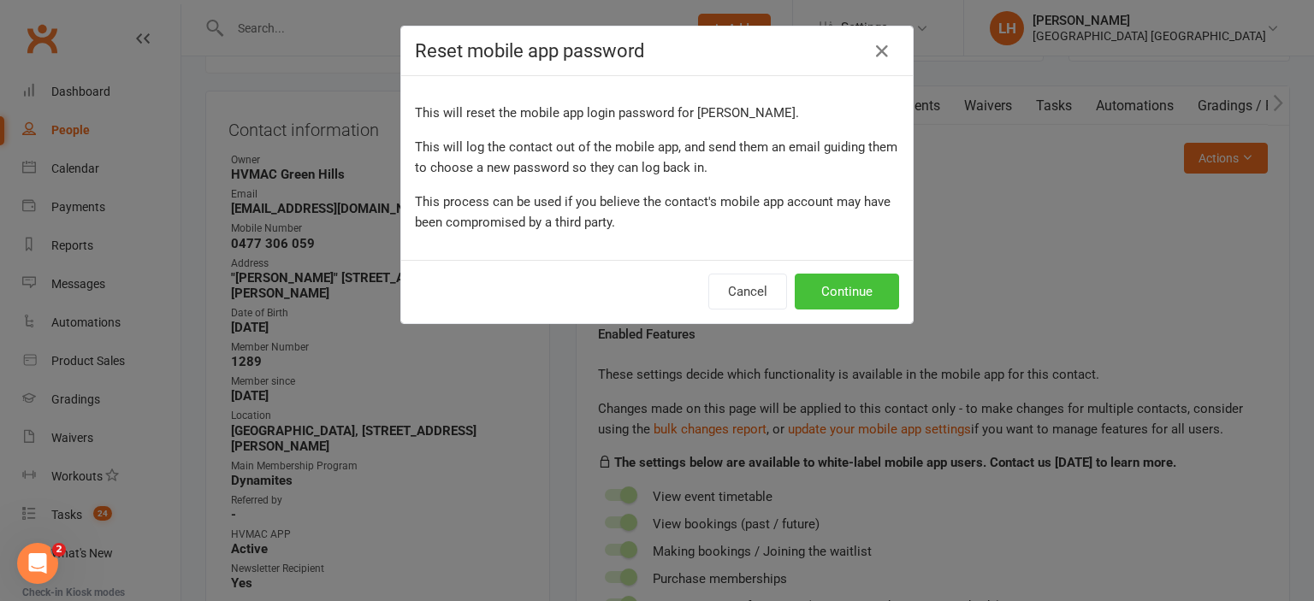
click at [881, 289] on button "Continue" at bounding box center [847, 292] width 104 height 36
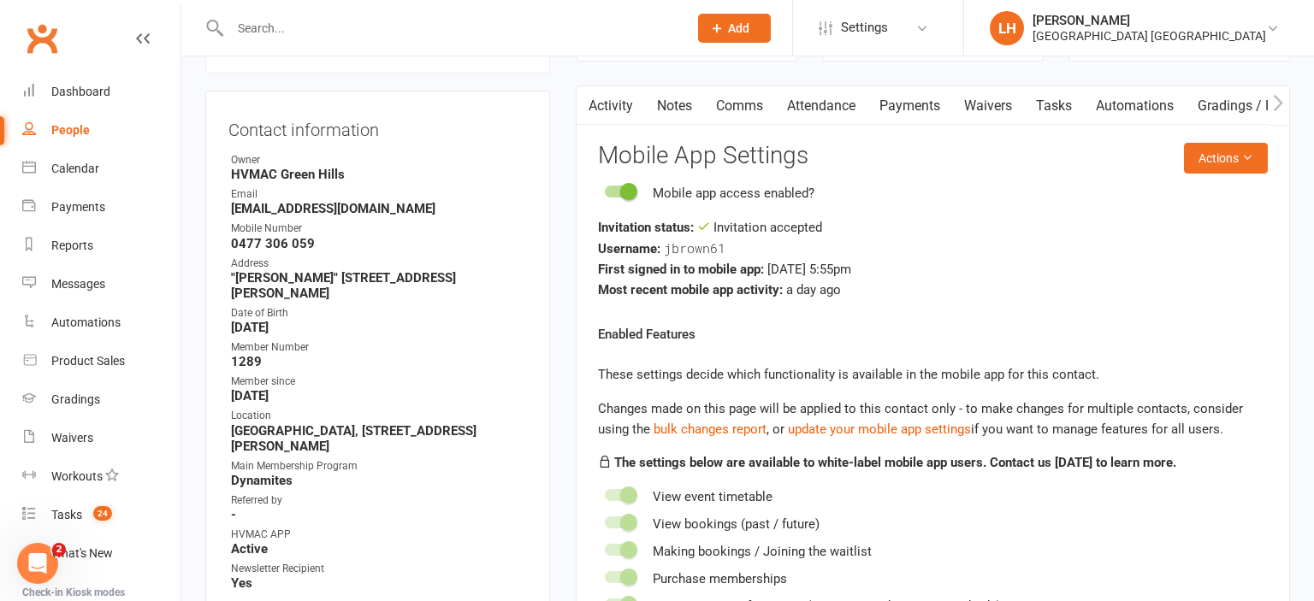
click at [1022, 207] on div "Mobile app access enabled? Invitation status: Invitation accepted Username: jbr…" at bounding box center [933, 241] width 670 height 117
click at [74, 96] on div "Dashboard" at bounding box center [80, 92] width 59 height 14
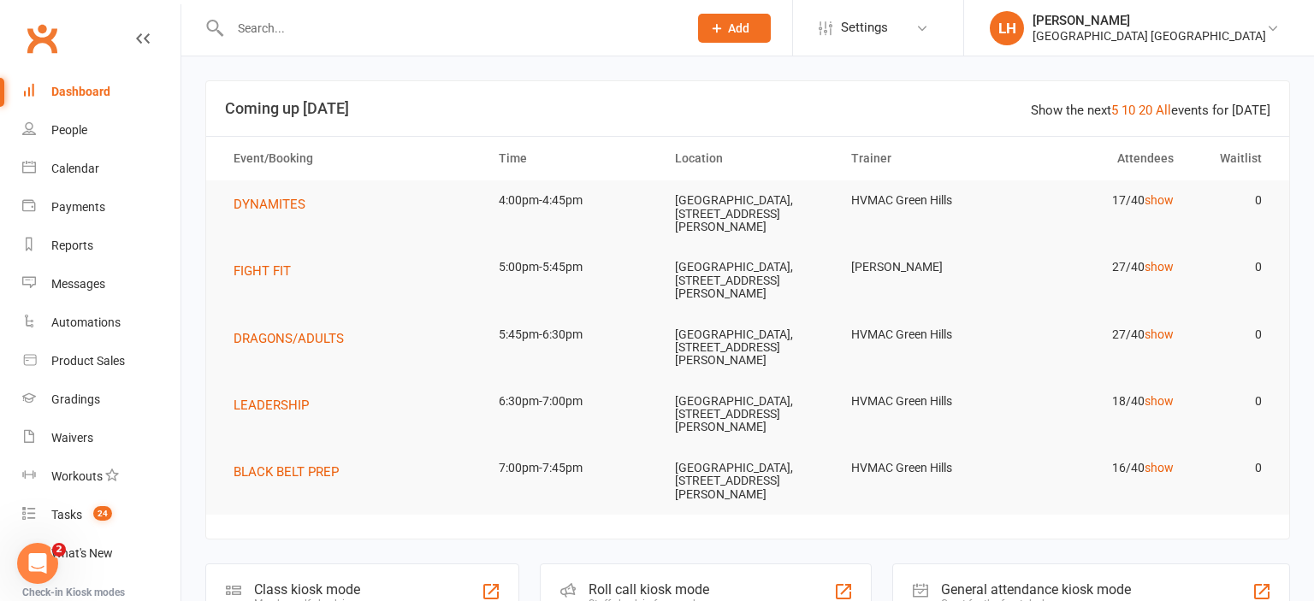
click at [252, 33] on input "text" at bounding box center [450, 28] width 451 height 24
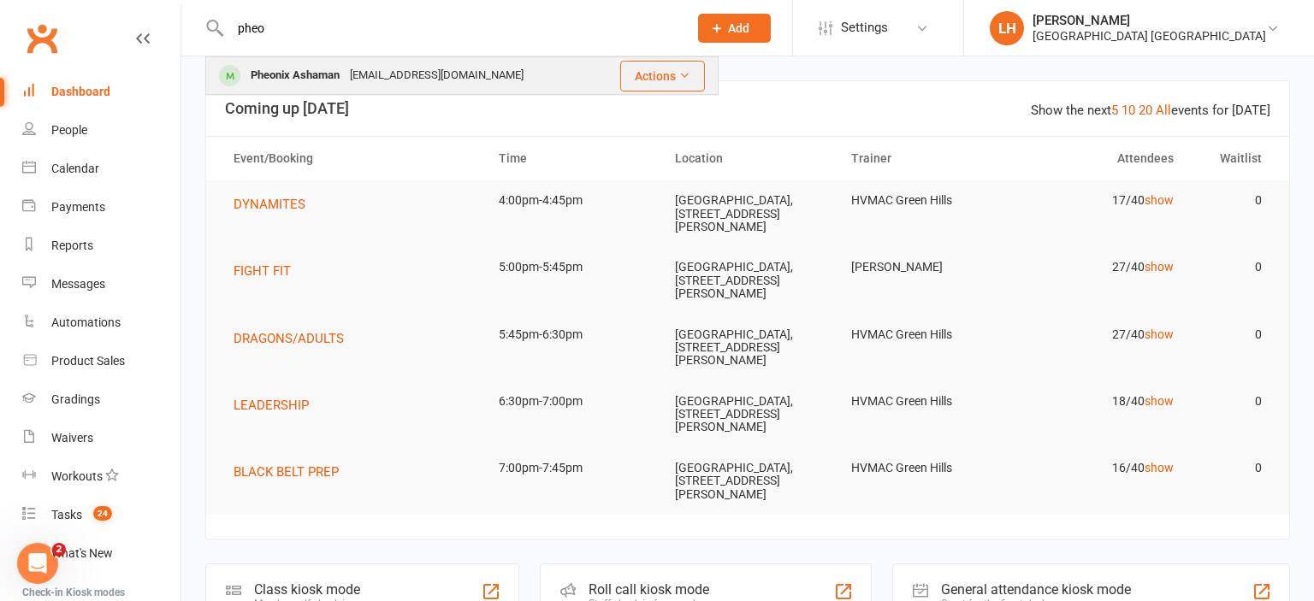
type input "pheo"
click at [289, 86] on div "Pheonix Ashaman" at bounding box center [295, 75] width 99 height 25
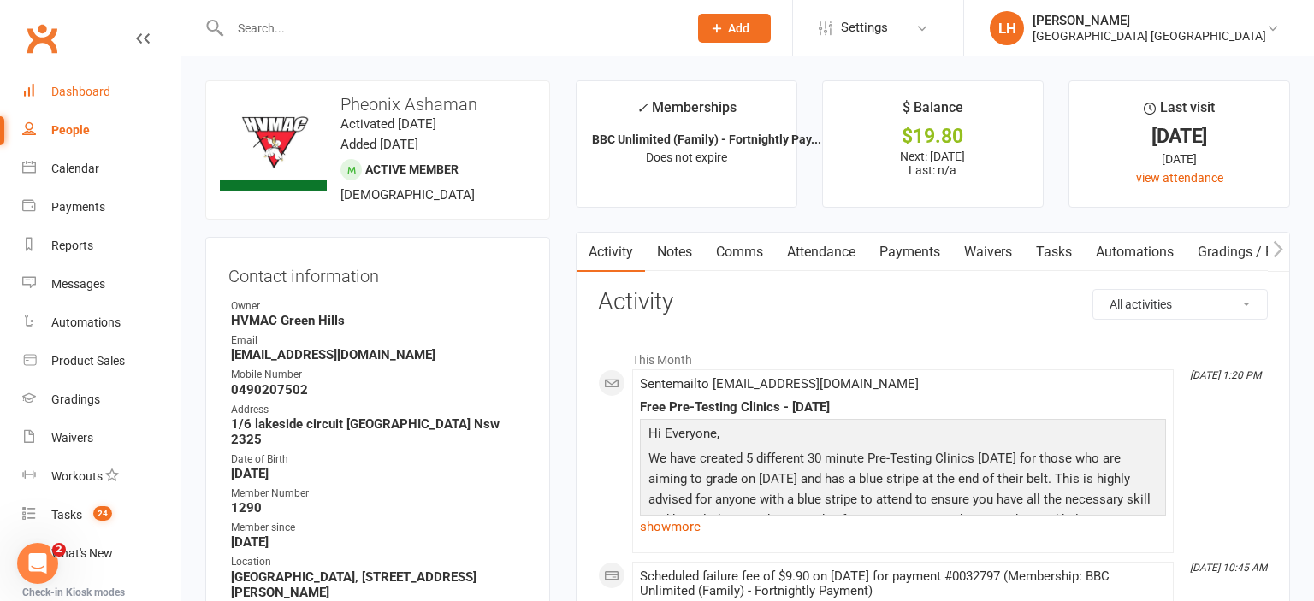
click at [103, 97] on div "Dashboard" at bounding box center [80, 92] width 59 height 14
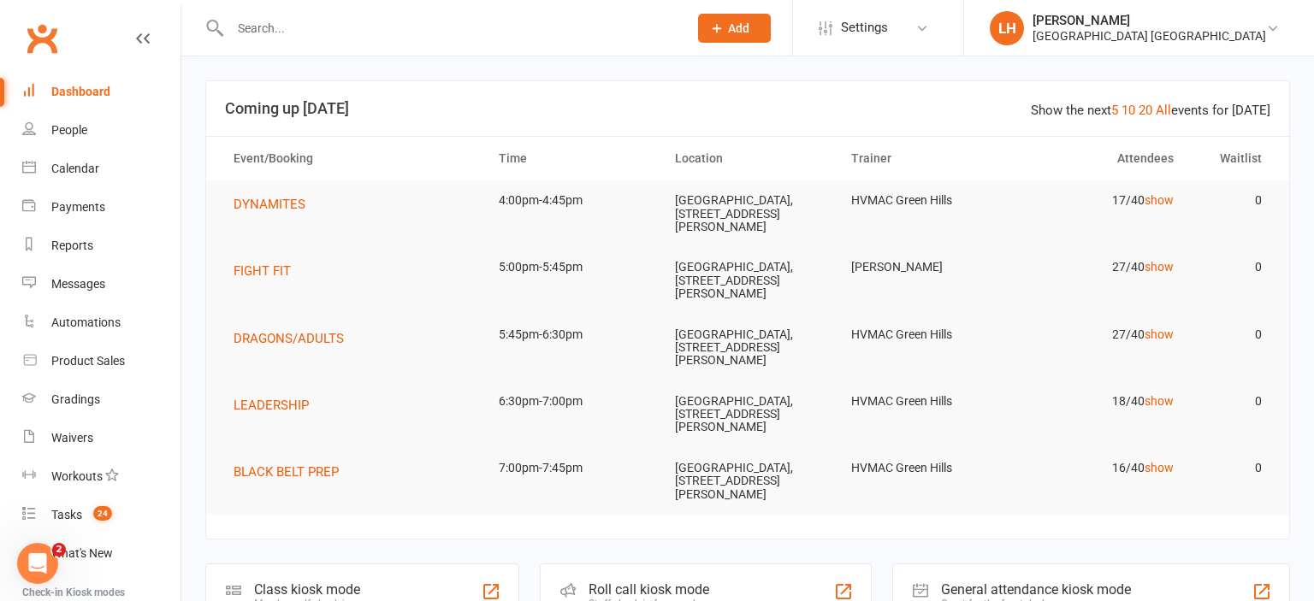
click at [257, 46] on div at bounding box center [440, 28] width 471 height 56
click at [259, 37] on input "text" at bounding box center [450, 28] width 451 height 24
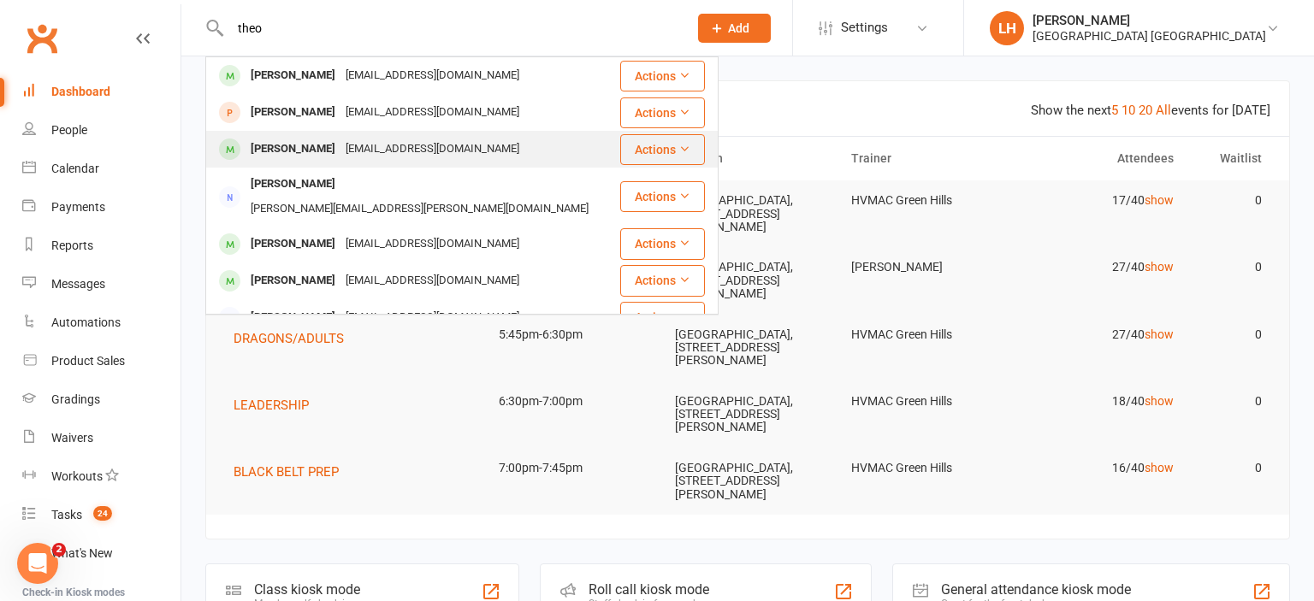
type input "theo"
click at [343, 145] on div "[EMAIL_ADDRESS][DOMAIN_NAME]" at bounding box center [433, 149] width 184 height 25
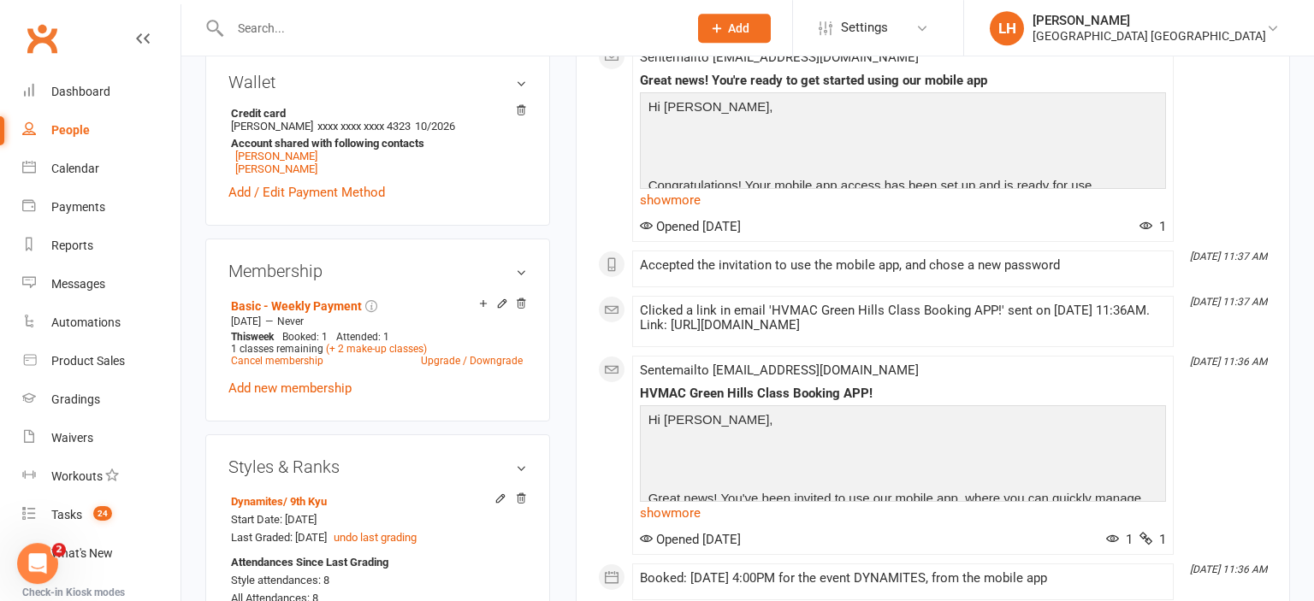
scroll to position [763, 0]
click at [386, 348] on link "(+ 2 make-up classes)" at bounding box center [376, 349] width 101 height 12
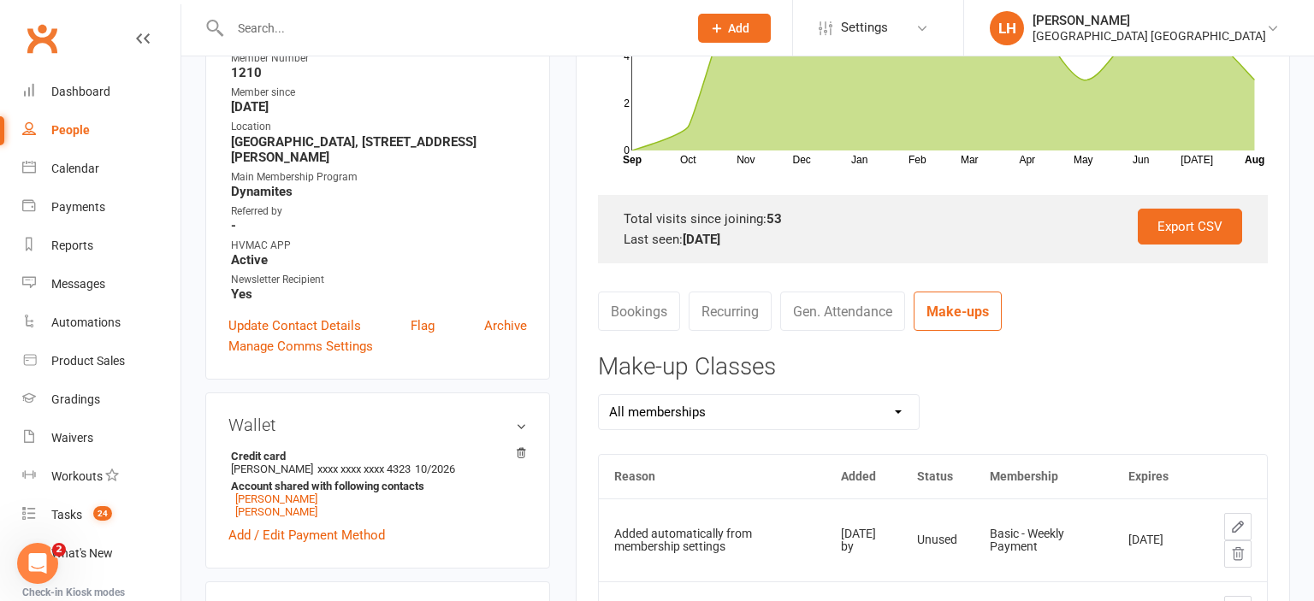
scroll to position [421, 0]
click at [642, 305] on link "Bookings" at bounding box center [639, 310] width 82 height 39
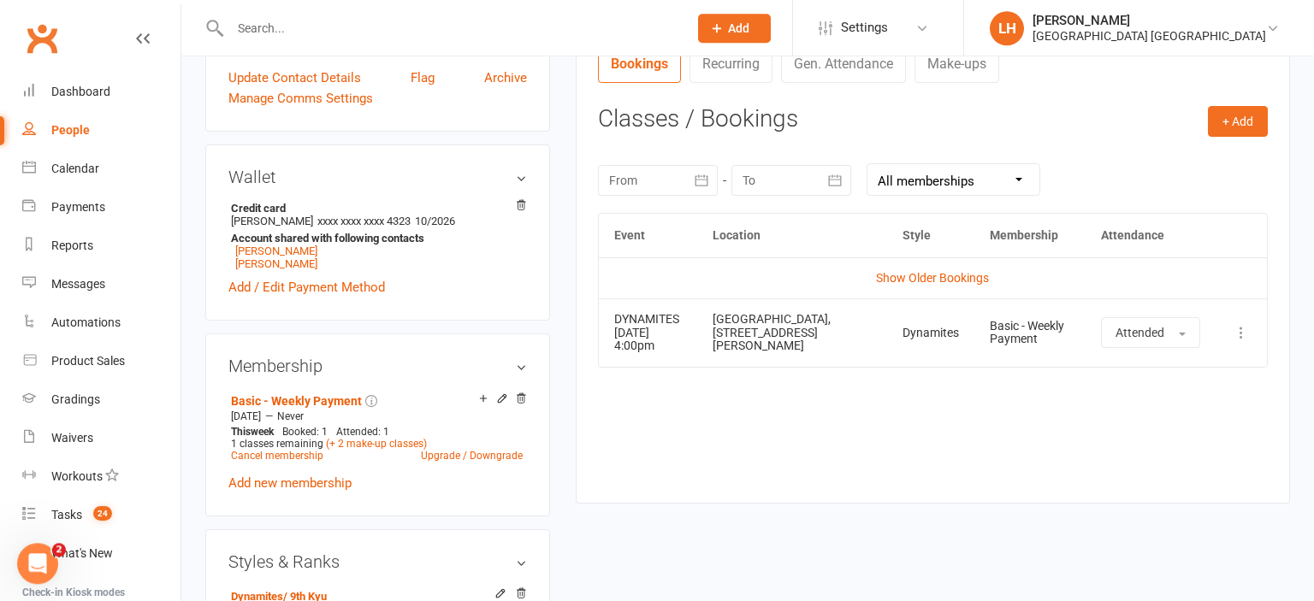
scroll to position [672, 0]
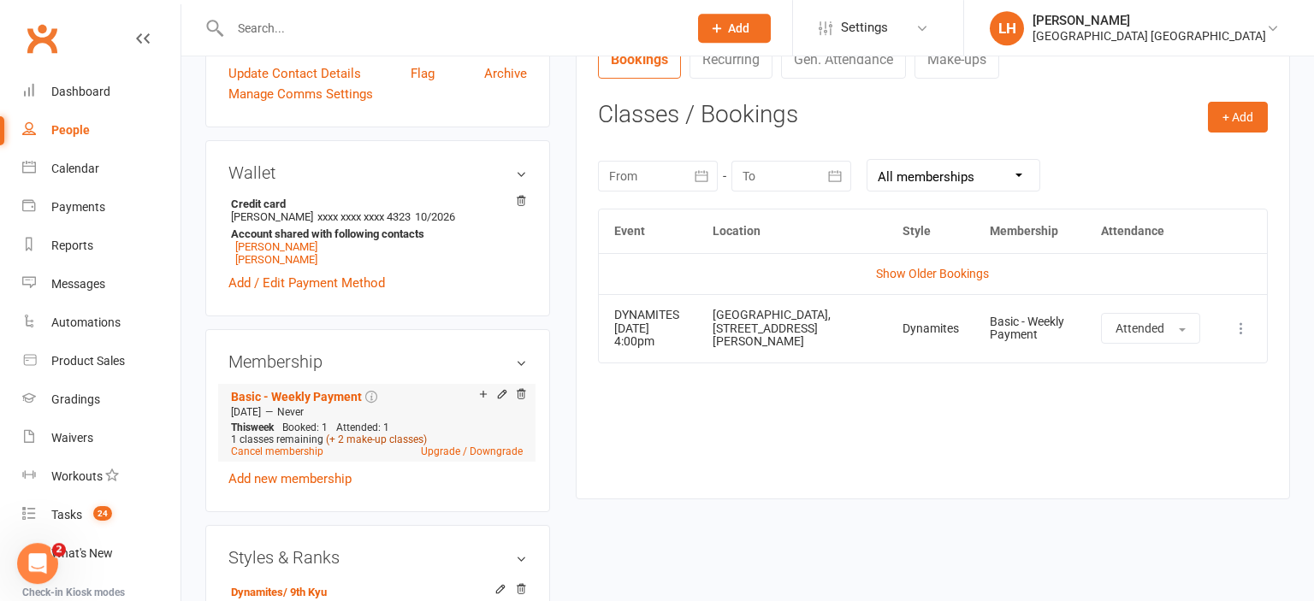
click at [397, 442] on link "(+ 2 make-up classes)" at bounding box center [376, 440] width 101 height 12
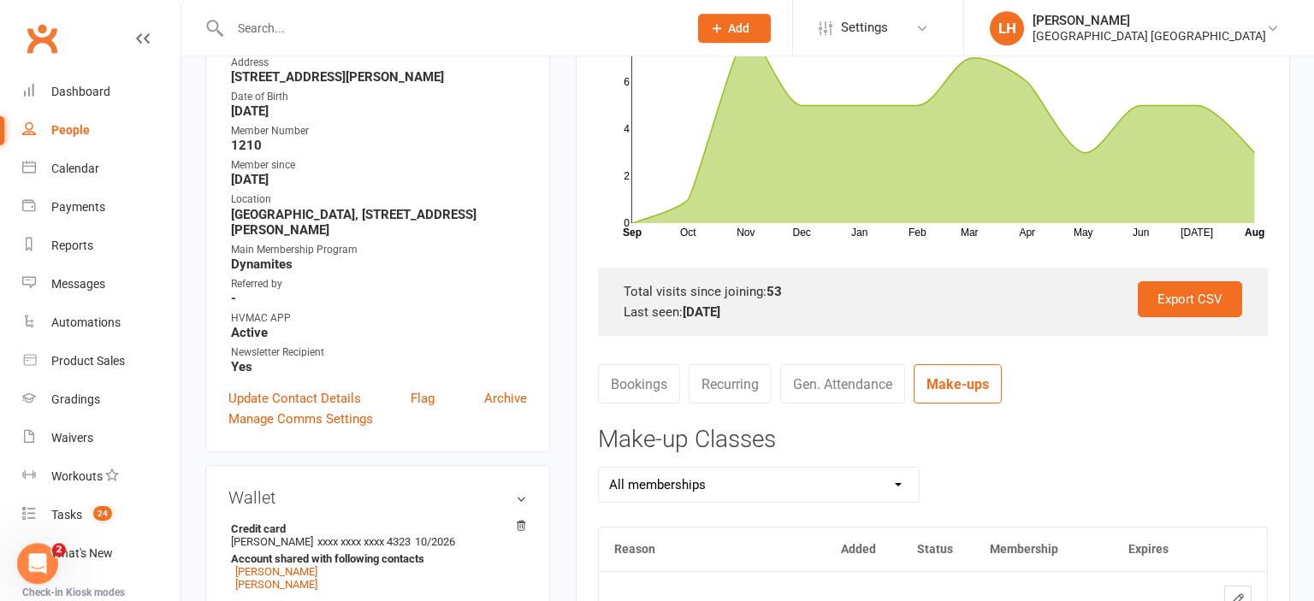
scroll to position [443, 0]
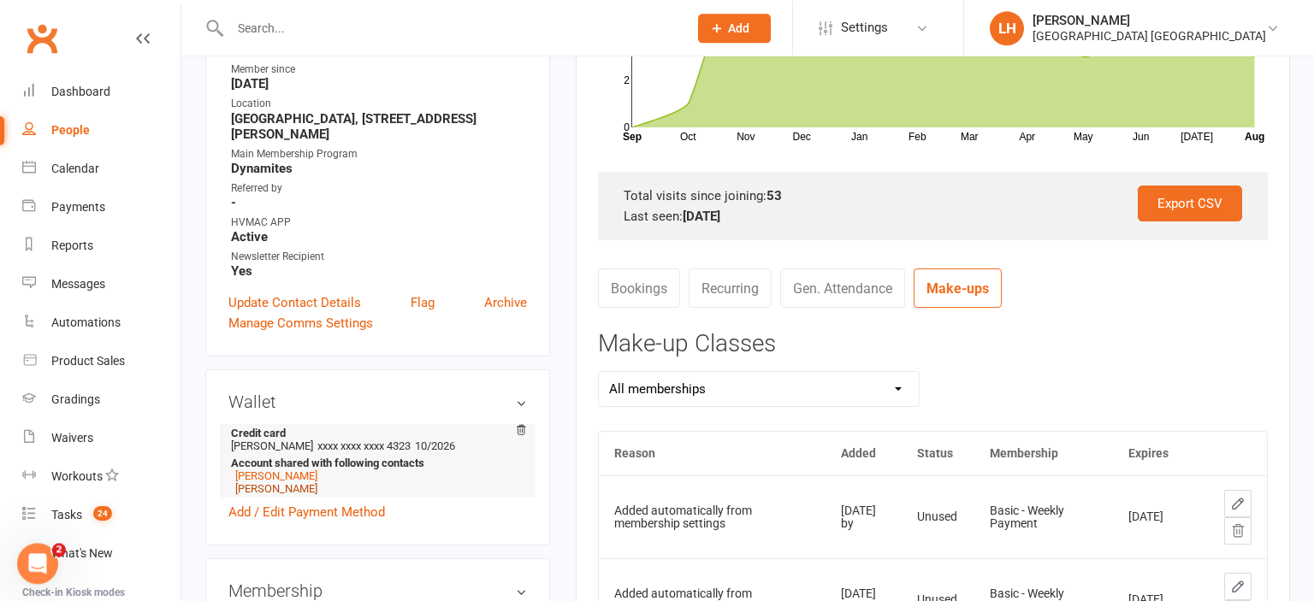
click at [303, 490] on link "[PERSON_NAME]" at bounding box center [276, 489] width 82 height 13
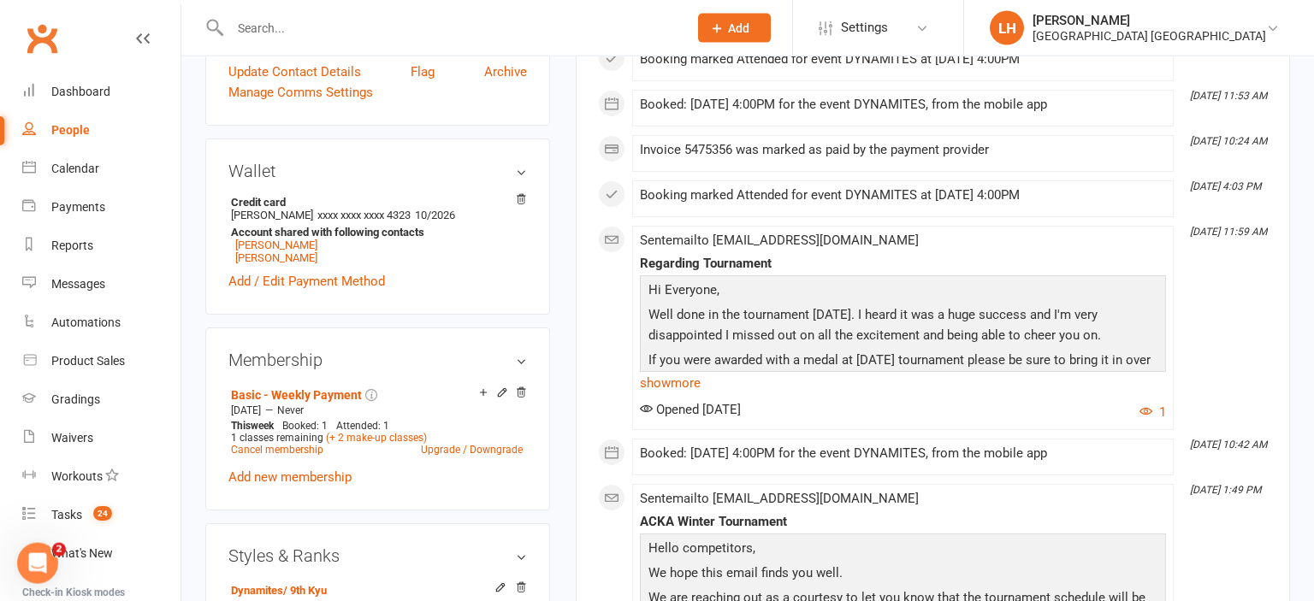
scroll to position [632, 0]
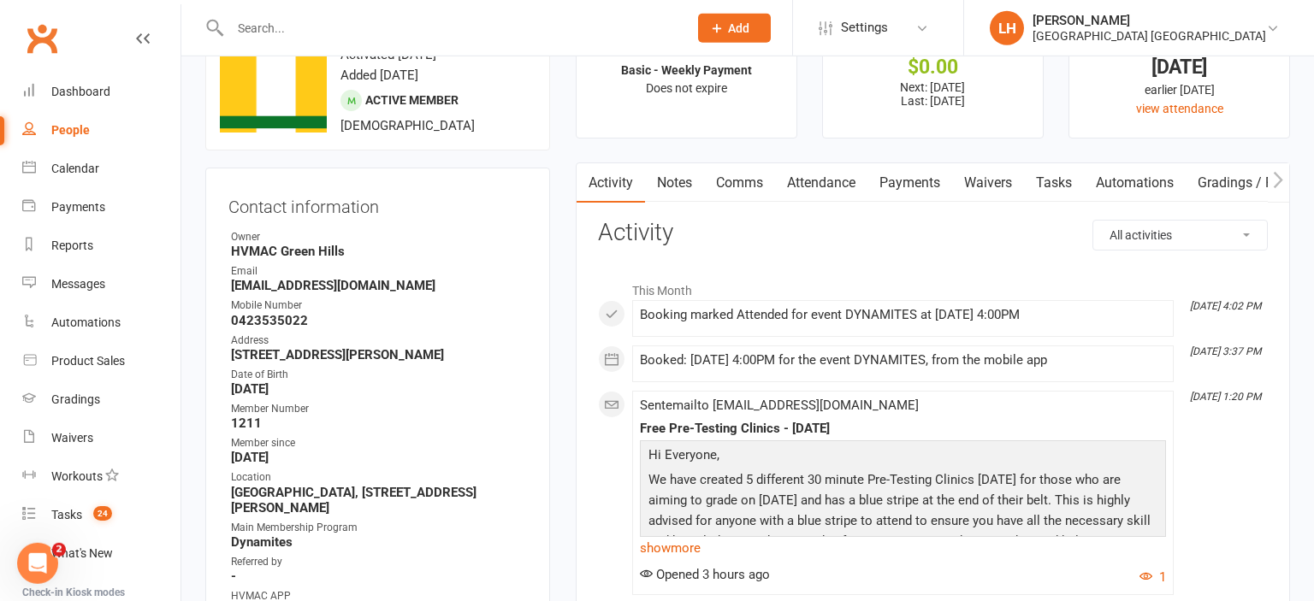
scroll to position [0, 0]
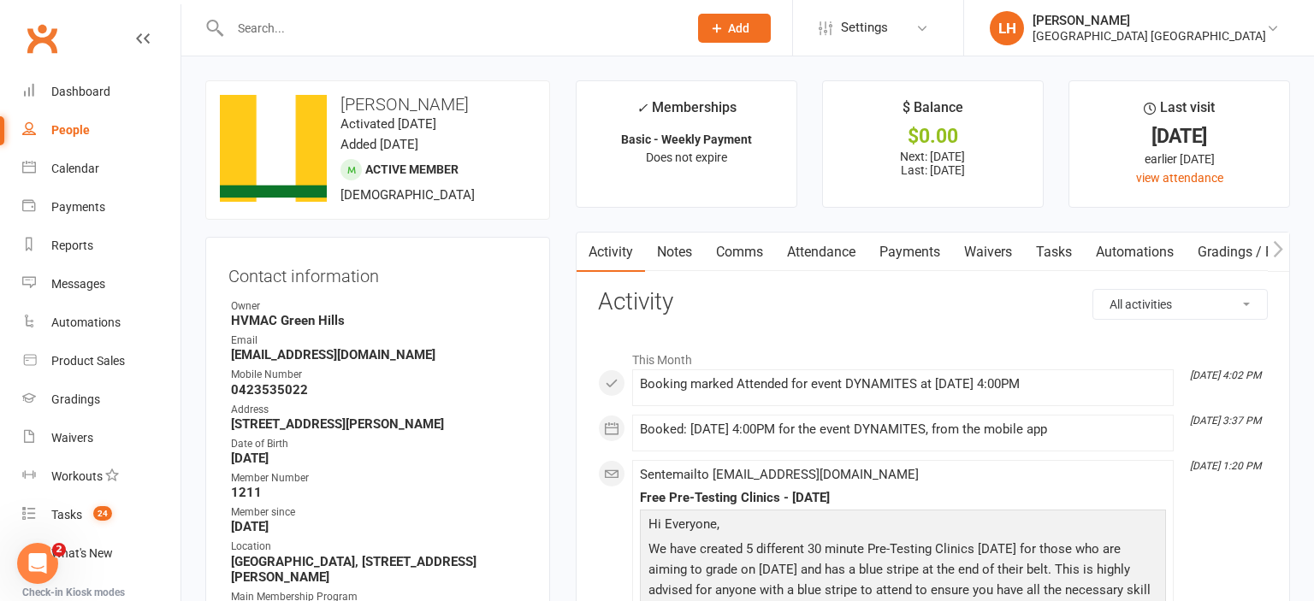
click at [830, 248] on link "Attendance" at bounding box center [821, 252] width 92 height 39
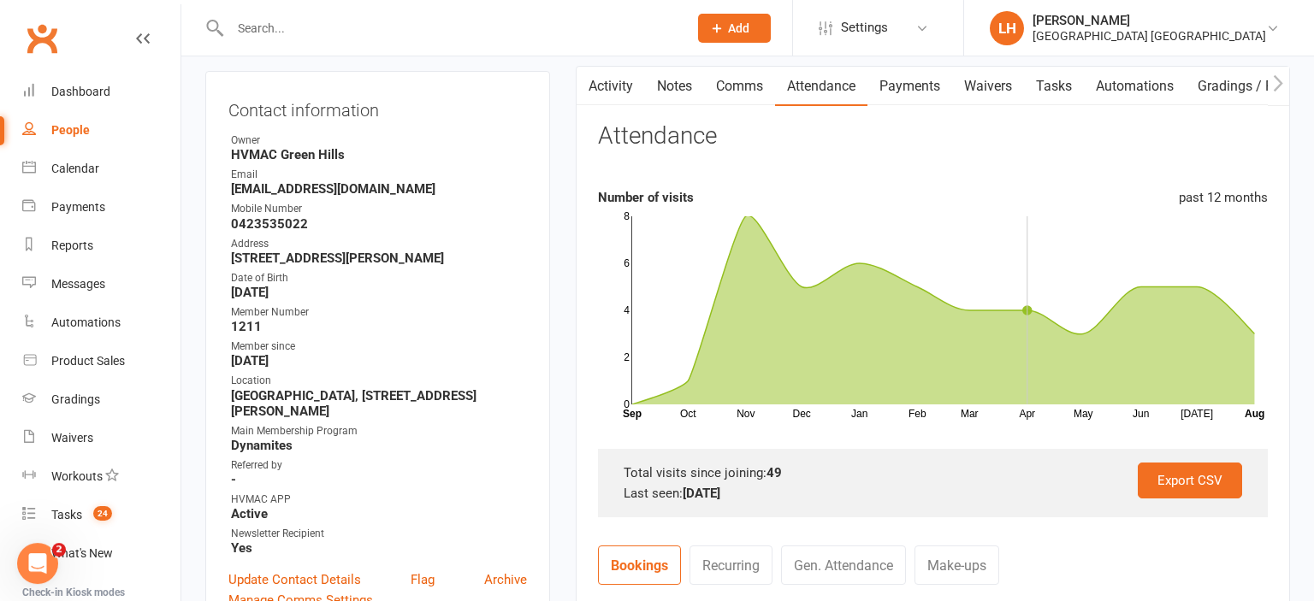
scroll to position [270, 0]
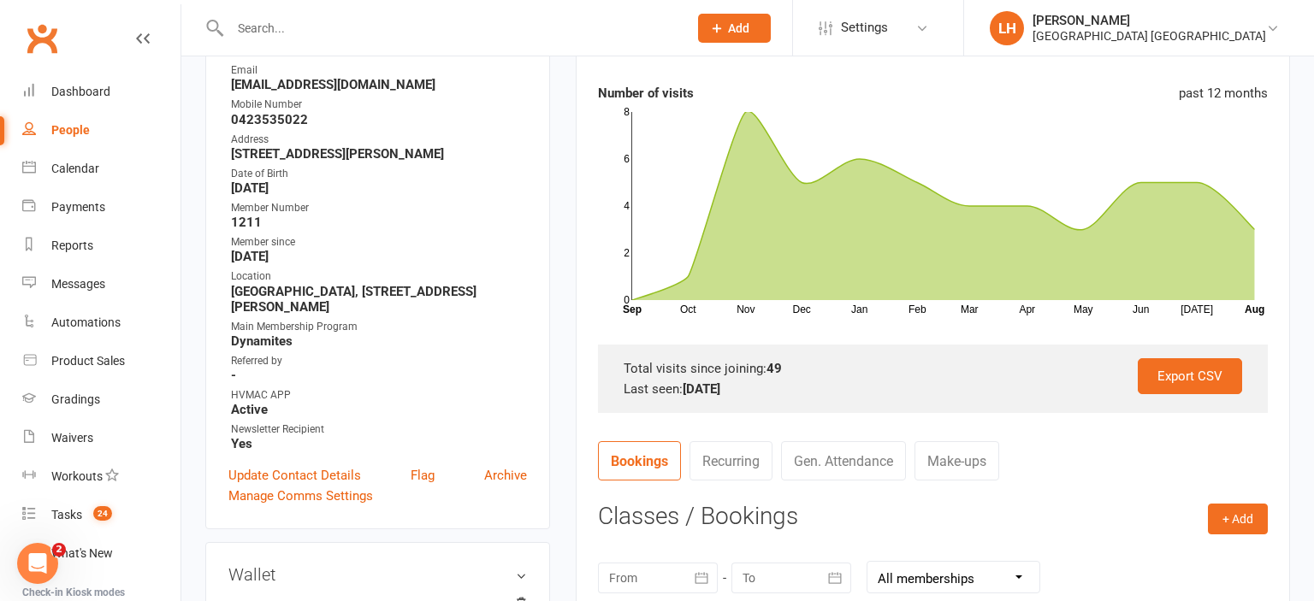
click at [954, 459] on link "Make-ups" at bounding box center [957, 460] width 85 height 39
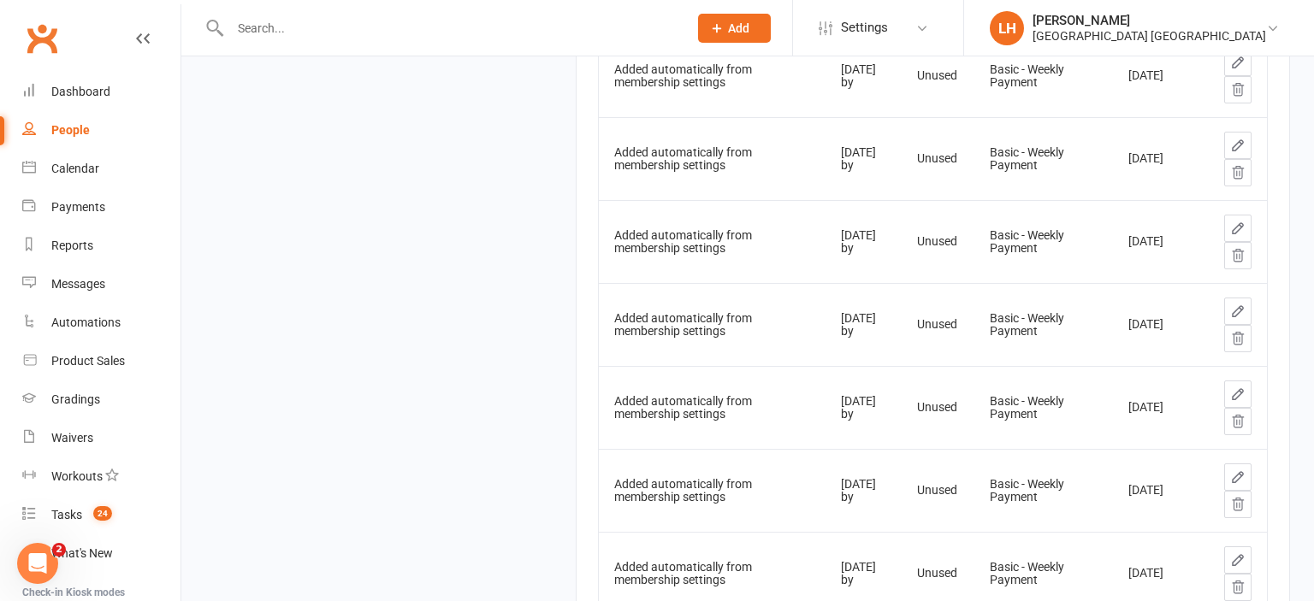
scroll to position [2800, 0]
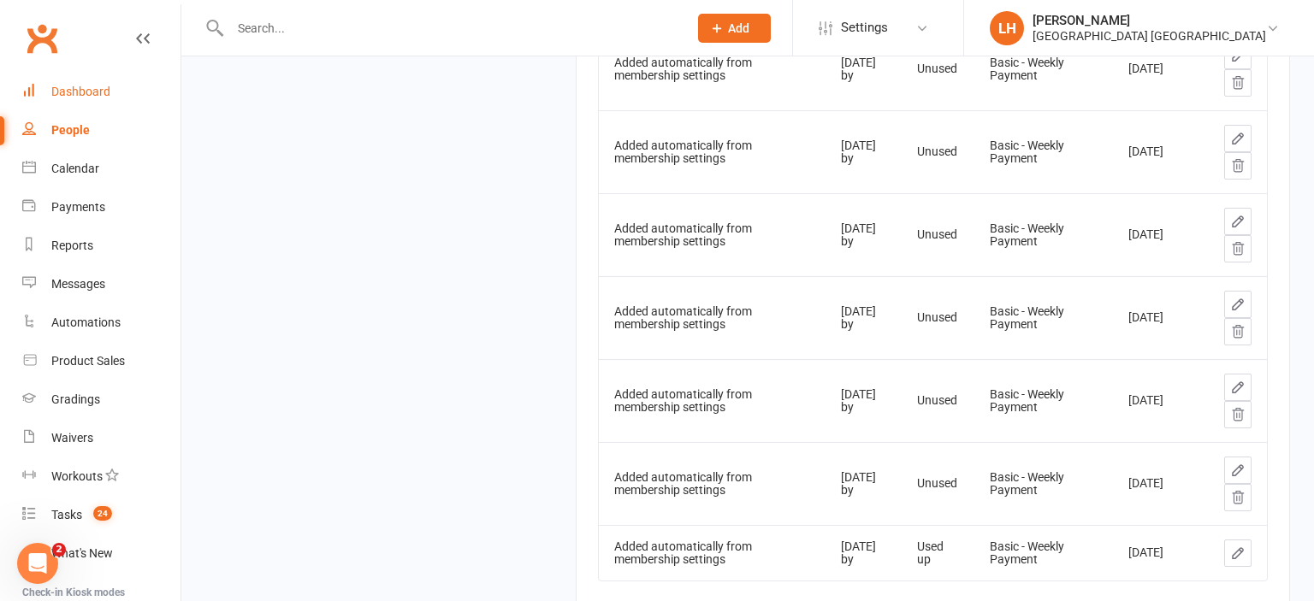
click at [109, 90] on link "Dashboard" at bounding box center [101, 92] width 158 height 39
